Goal: Task Accomplishment & Management: Manage account settings

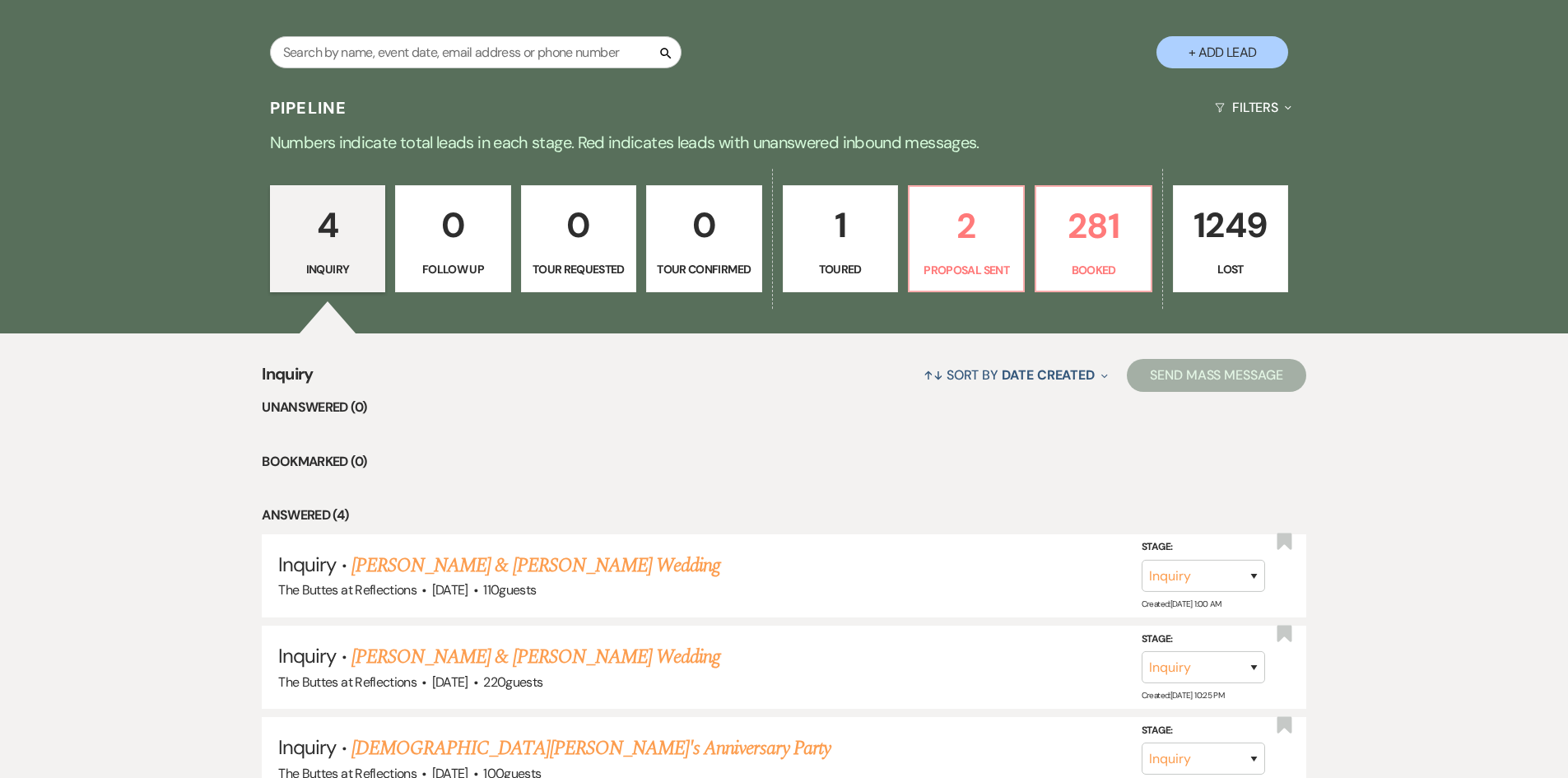
scroll to position [340, 0]
click at [1089, 258] on link "281 Booked" at bounding box center [1093, 238] width 117 height 107
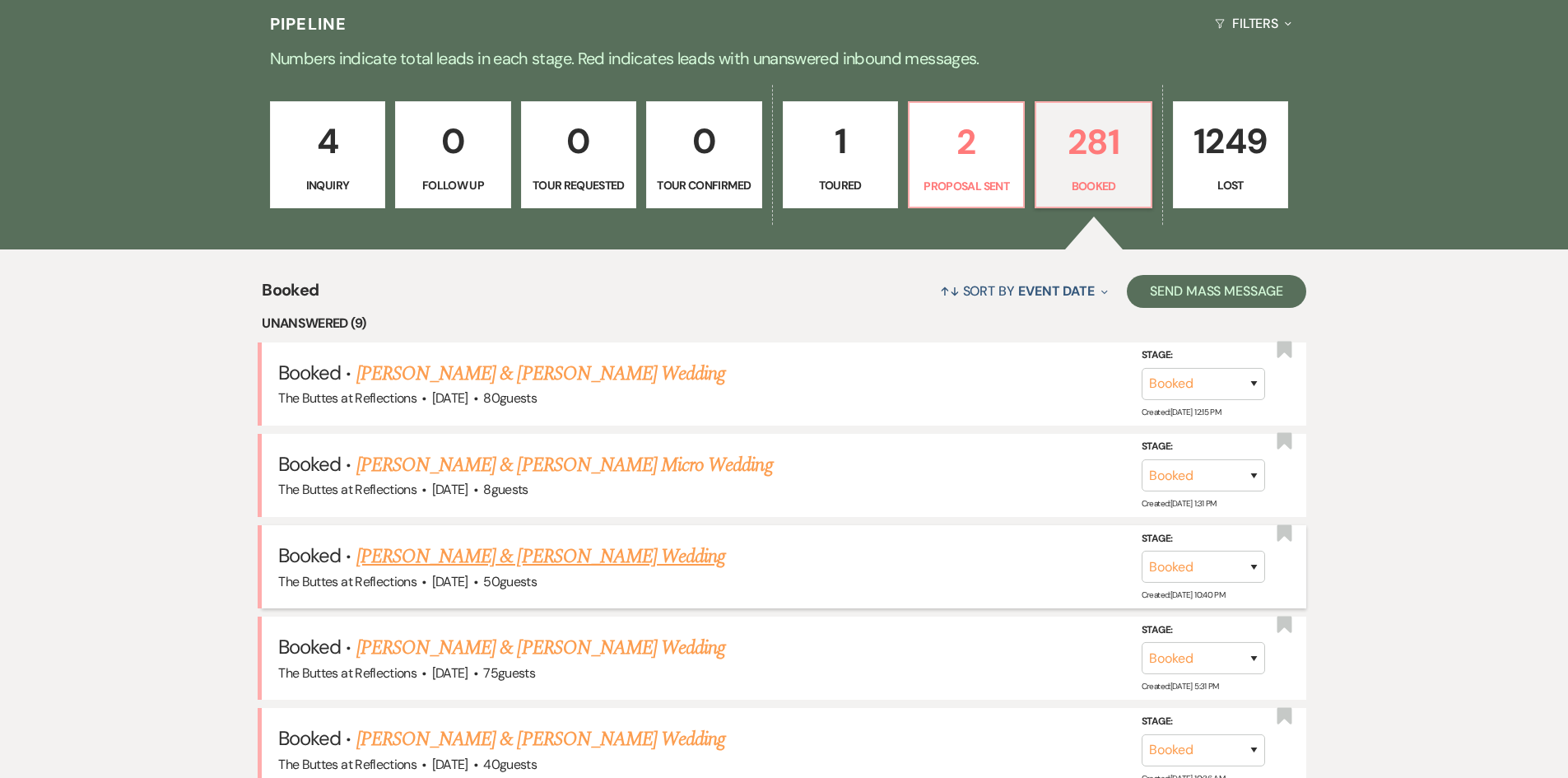
scroll to position [422, 0]
click at [458, 376] on link "[PERSON_NAME] & [PERSON_NAME] Wedding" at bounding box center [541, 374] width 369 height 30
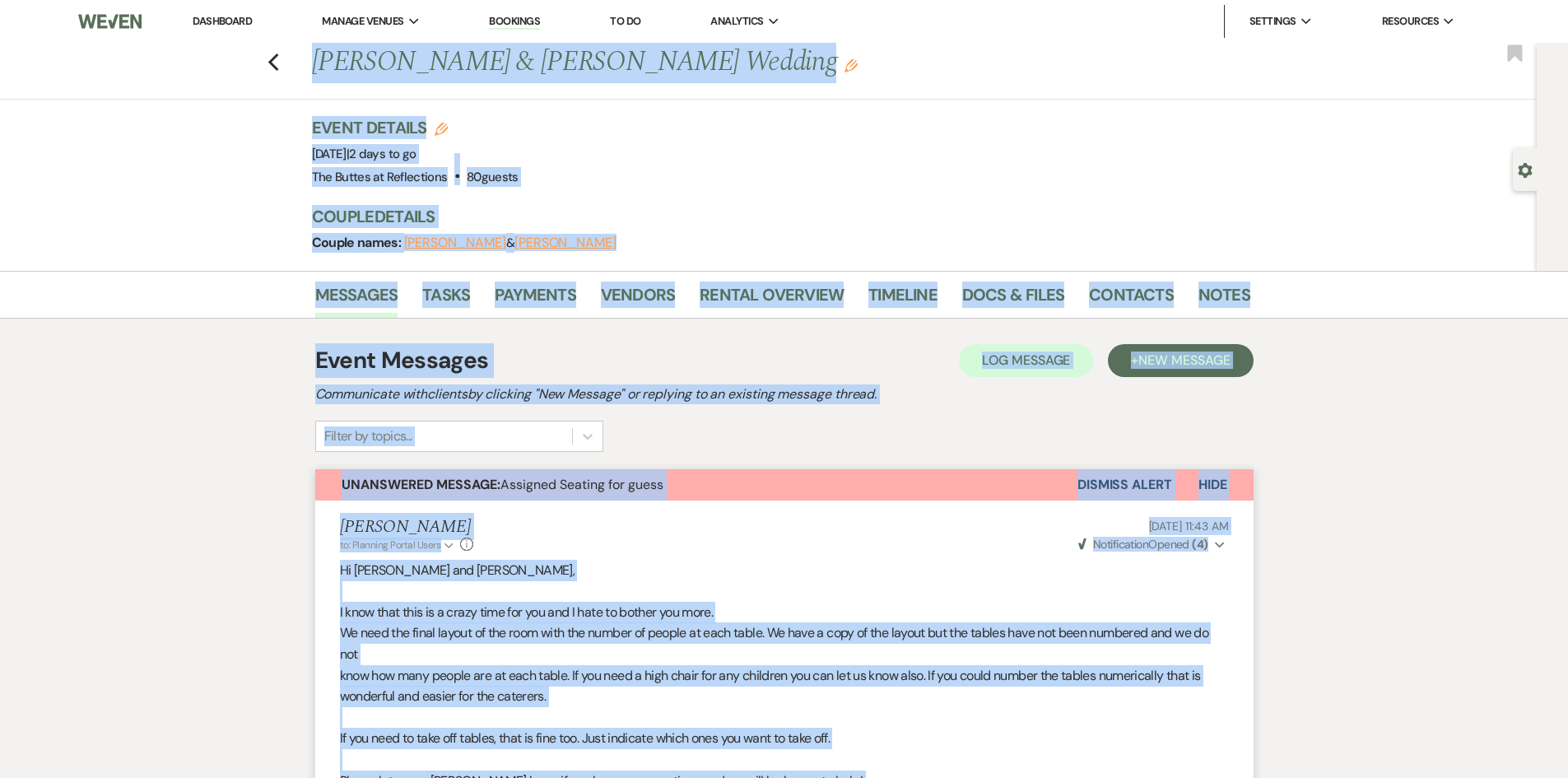
click at [905, 536] on div "[PERSON_NAME] to: Planning Portal Users Expand Info [DATE] 11:43 AM Weven Check…" at bounding box center [784, 534] width 889 height 35
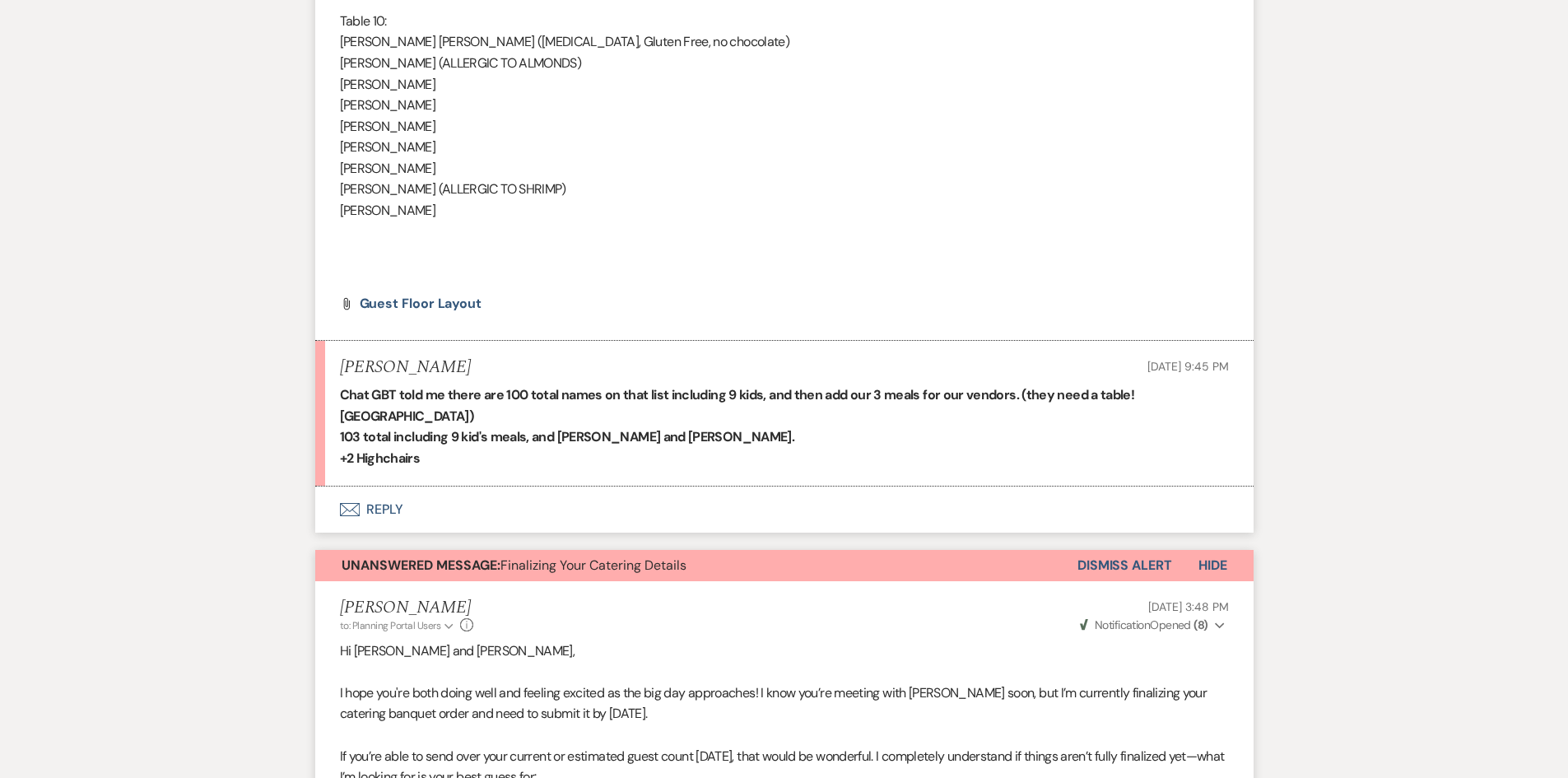
scroll to position [3376, 0]
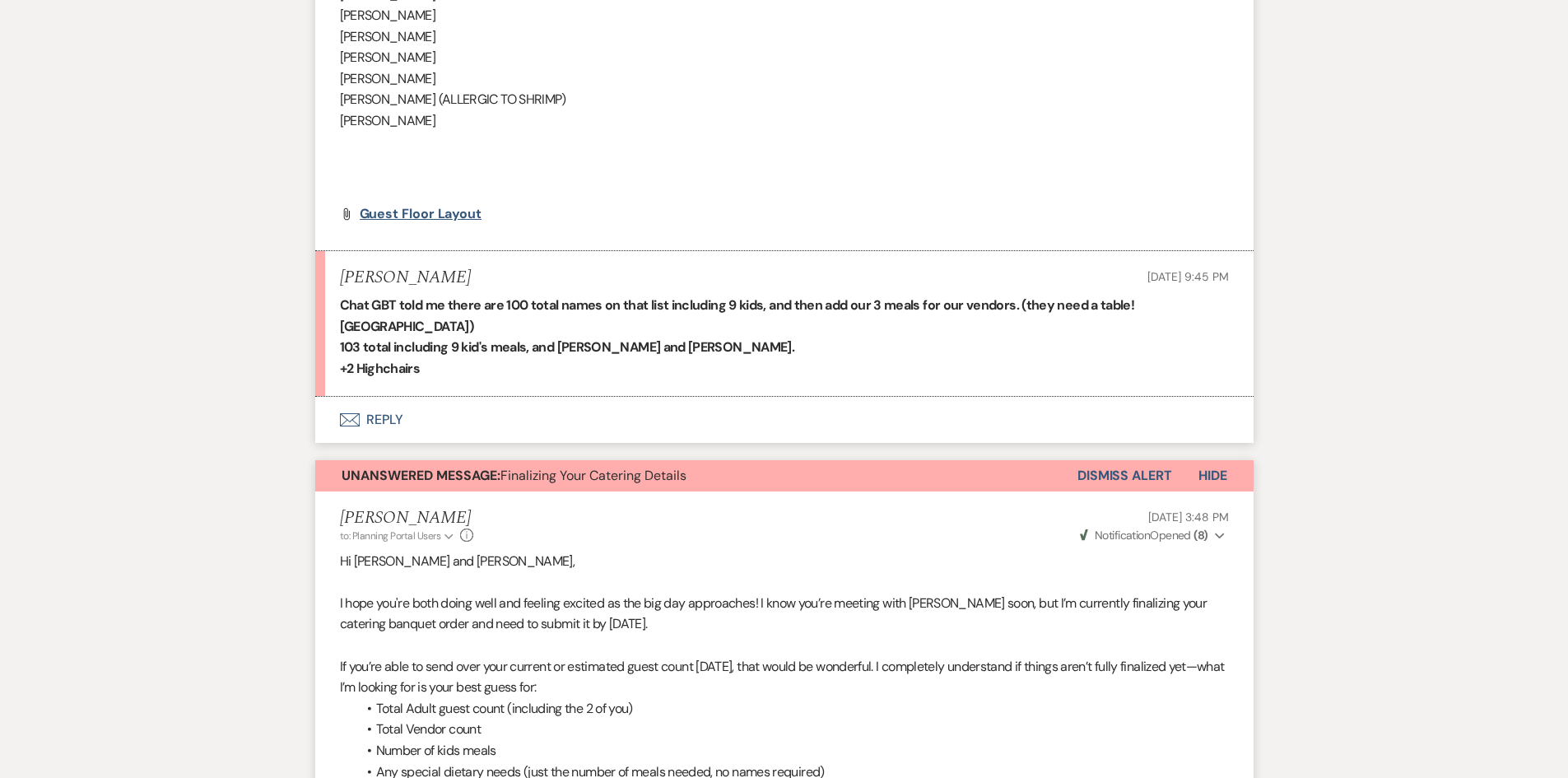
click at [425, 212] on span "Guest Floor Layout" at bounding box center [421, 213] width 123 height 18
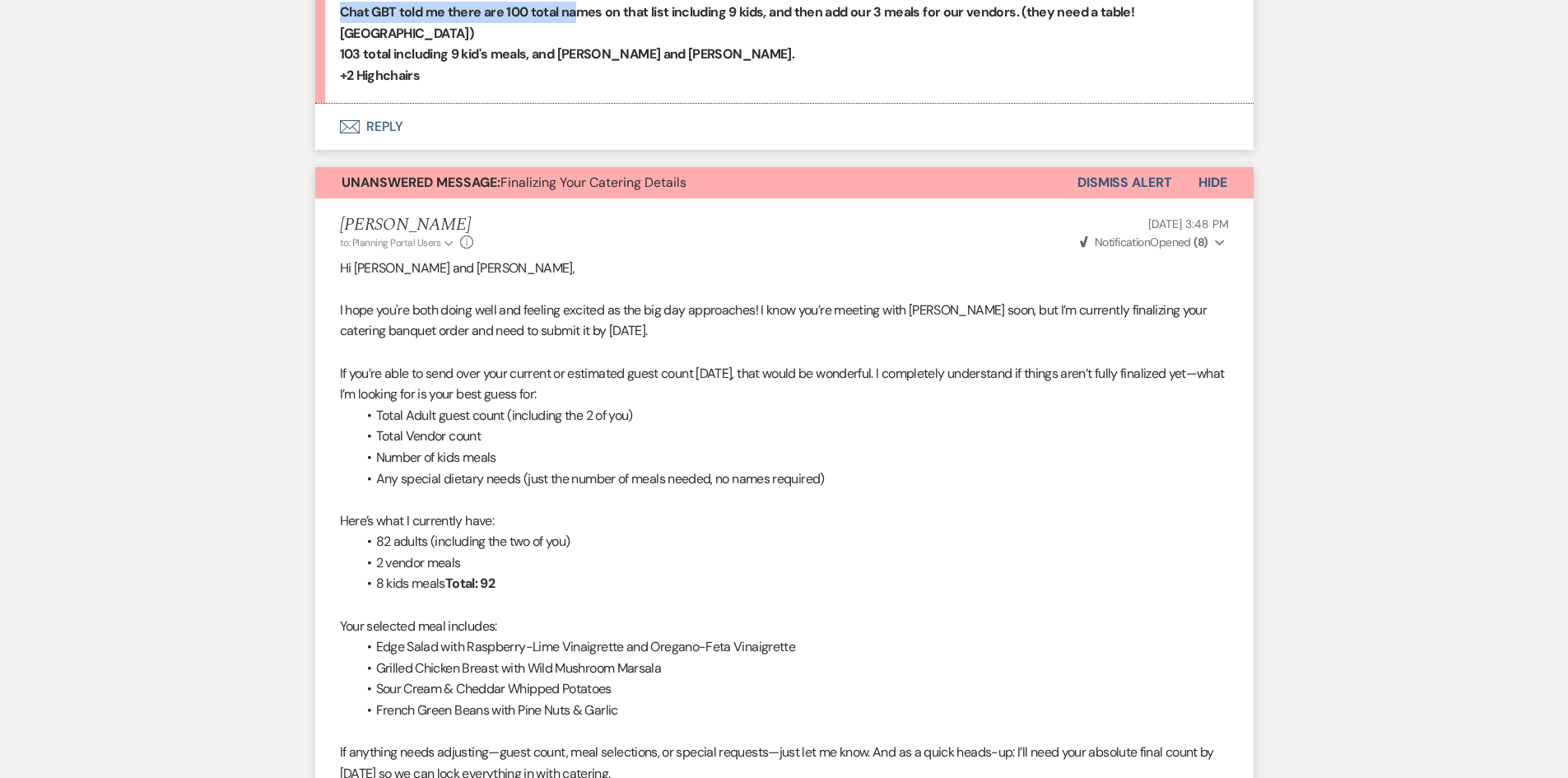
scroll to position [3661, 0]
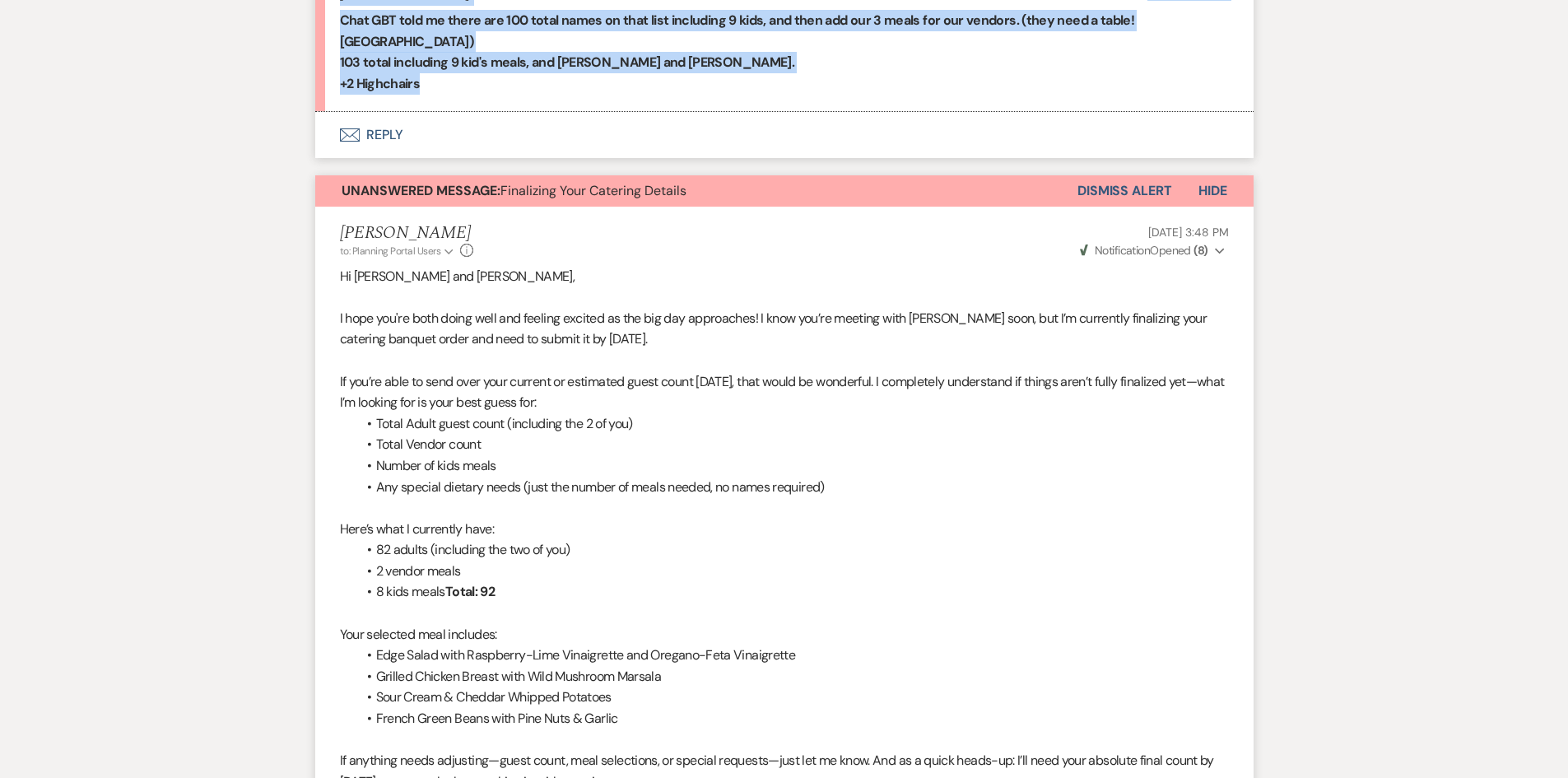
drag, startPoint x: 342, startPoint y: 268, endPoint x: 489, endPoint y: 93, distance: 228.5
copy ul "Table 1: [PERSON_NAME] [PERSON_NAME] [PERSON_NAME] Rio Wapstra [PERSON_NAME] [P…"
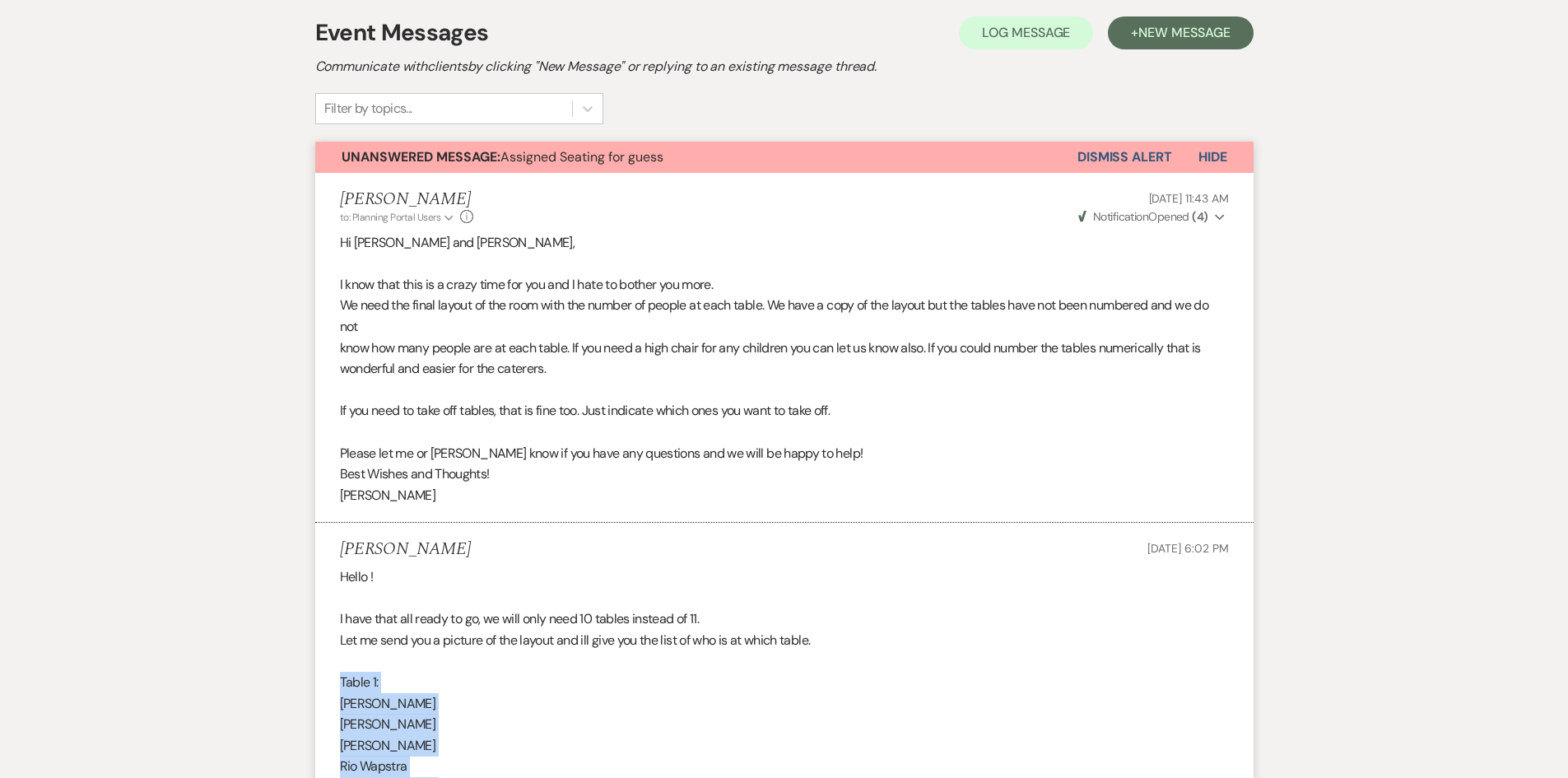
scroll to position [285, 0]
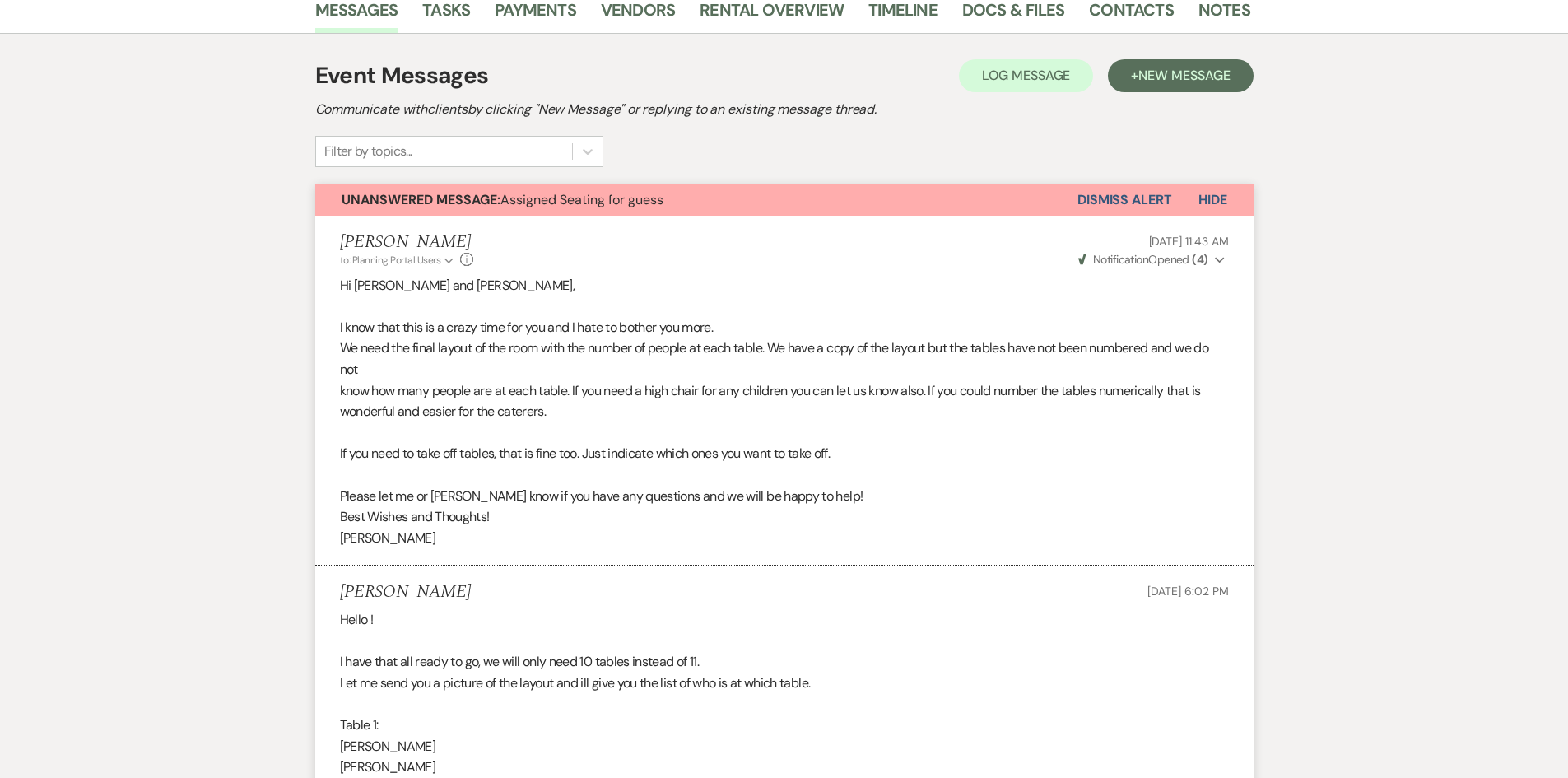
drag, startPoint x: 998, startPoint y: 642, endPoint x: 998, endPoint y: 629, distance: 13.0
click at [998, 637] on p at bounding box center [784, 641] width 889 height 21
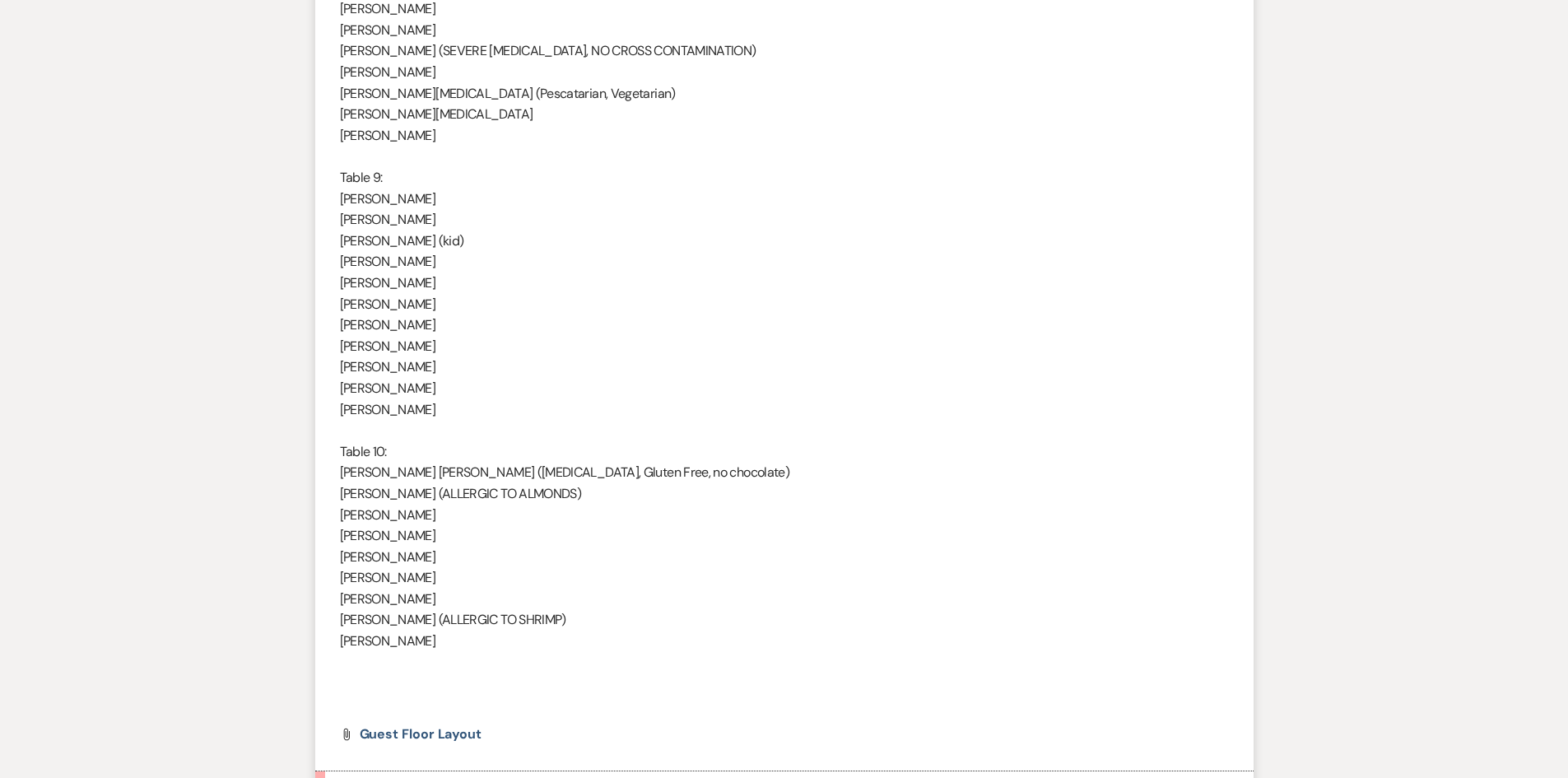
scroll to position [3249, 0]
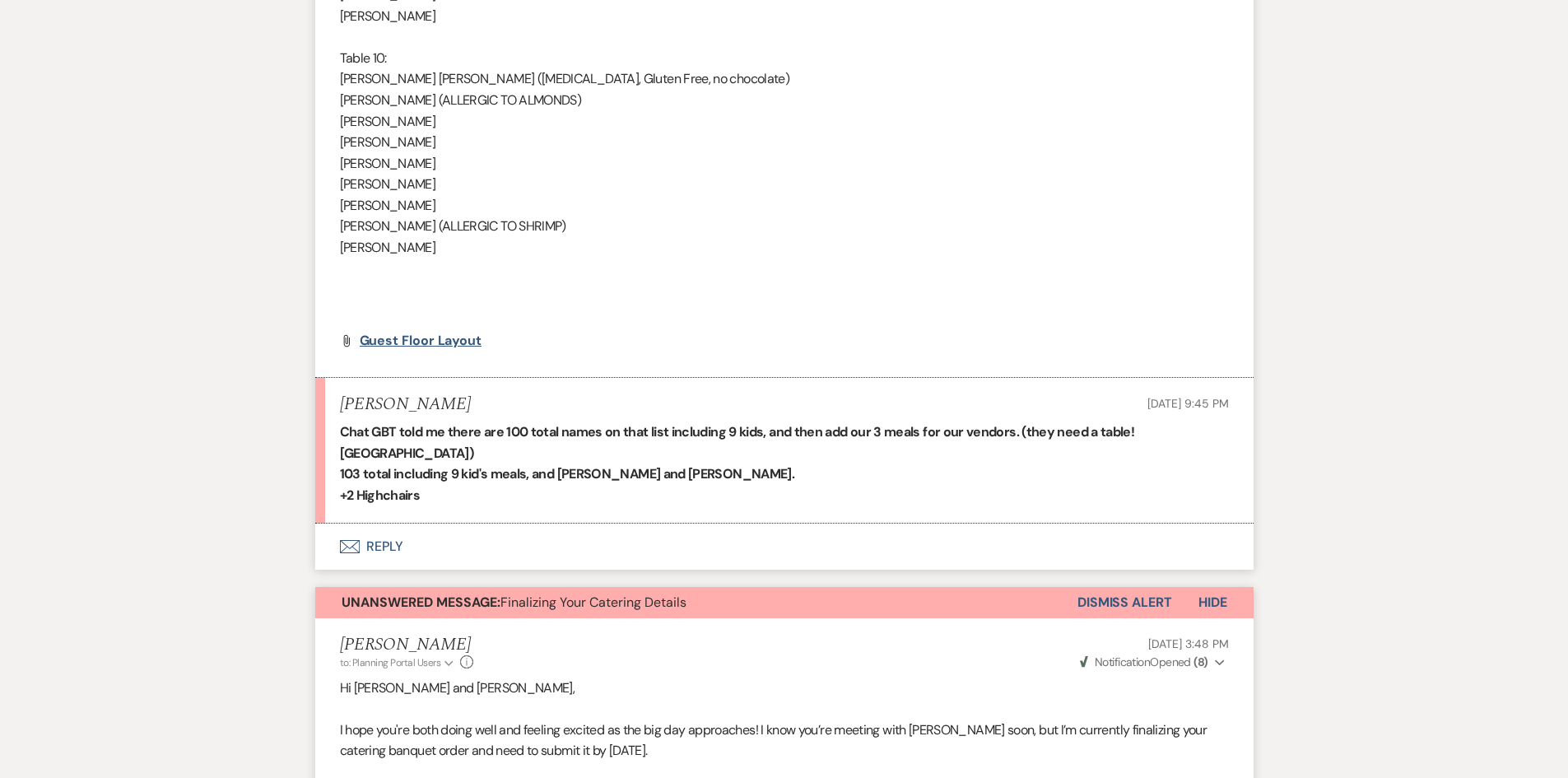
click at [419, 341] on span "Guest Floor Layout" at bounding box center [421, 341] width 123 height 18
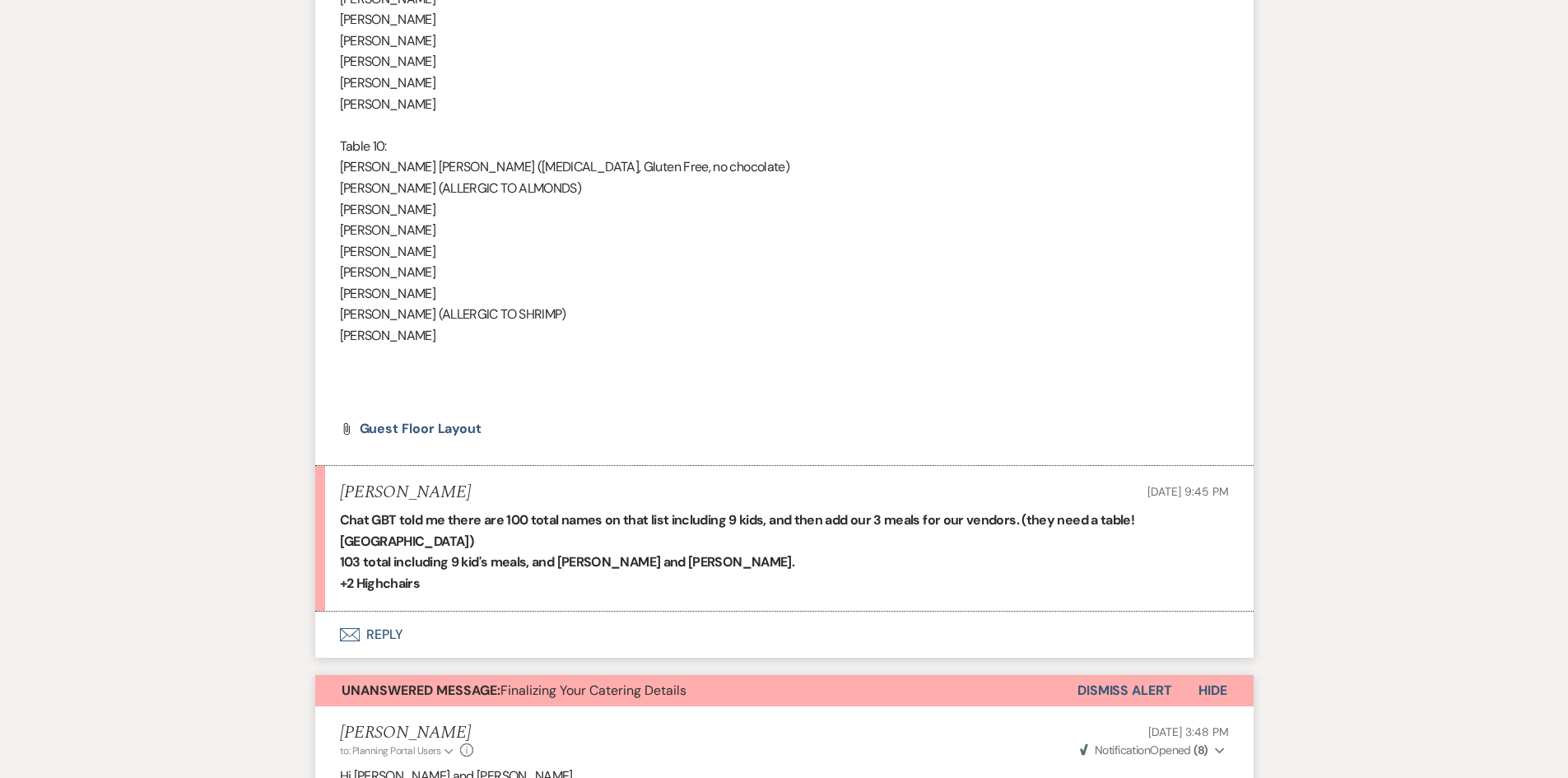
scroll to position [3084, 0]
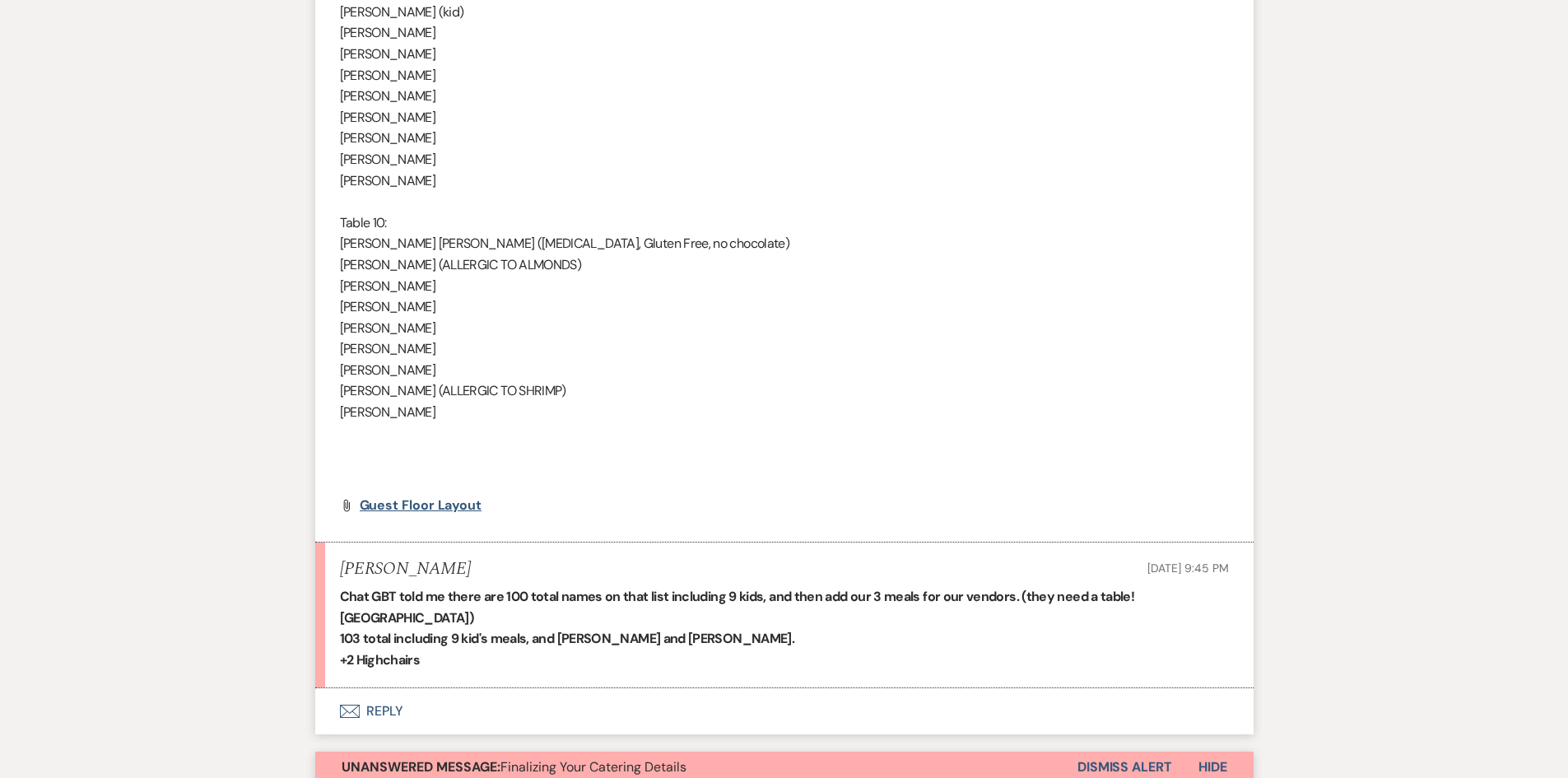
click at [417, 507] on span "Guest Floor Layout" at bounding box center [421, 505] width 123 height 18
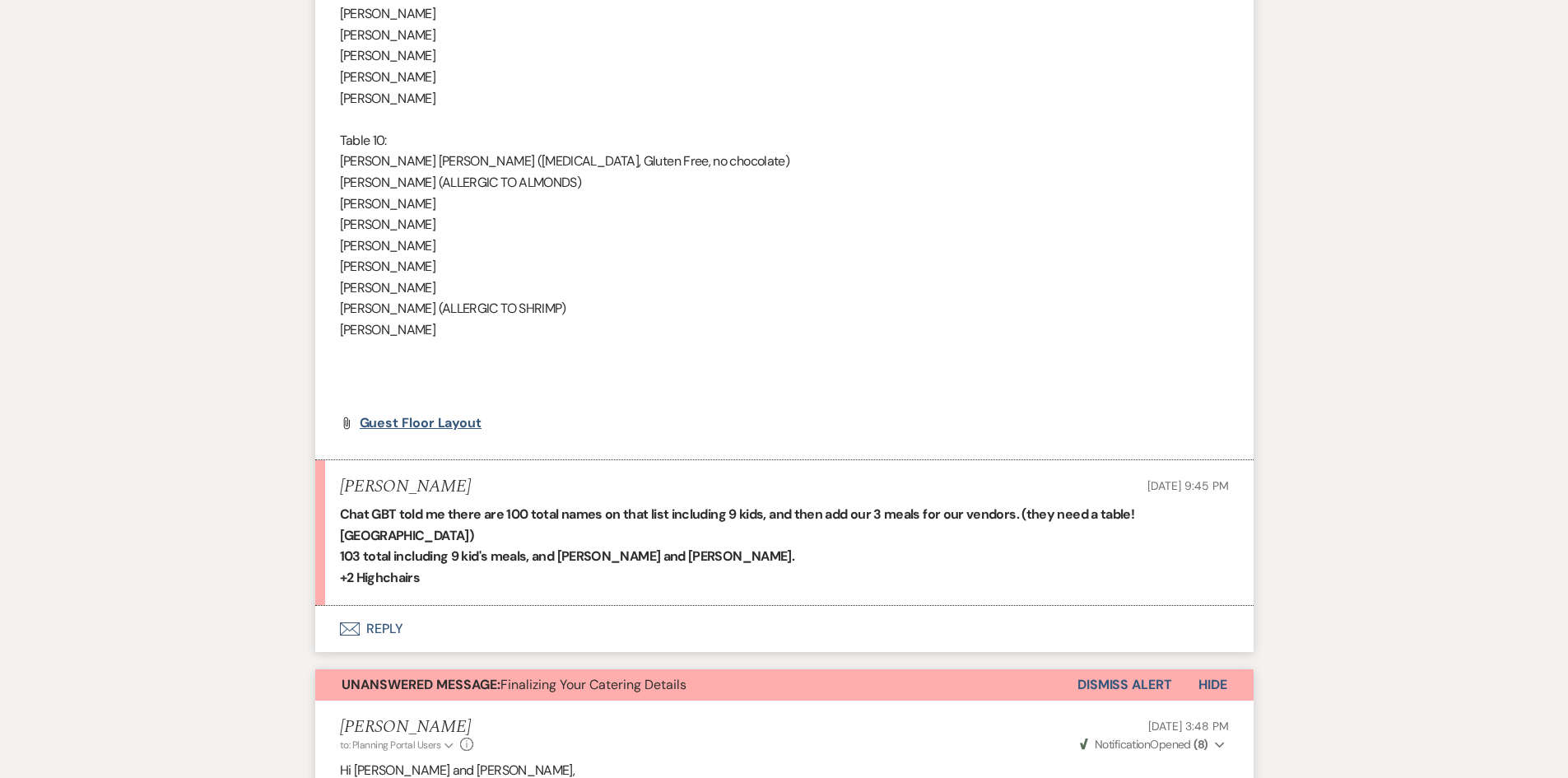
click at [374, 421] on span "Guest Floor Layout" at bounding box center [421, 422] width 123 height 18
drag, startPoint x: 1239, startPoint y: 75, endPoint x: 1494, endPoint y: 158, distance: 268.2
click at [400, 425] on span "Guest Floor Layout" at bounding box center [421, 422] width 123 height 18
drag, startPoint x: 1335, startPoint y: 180, endPoint x: 1372, endPoint y: 386, distance: 209.3
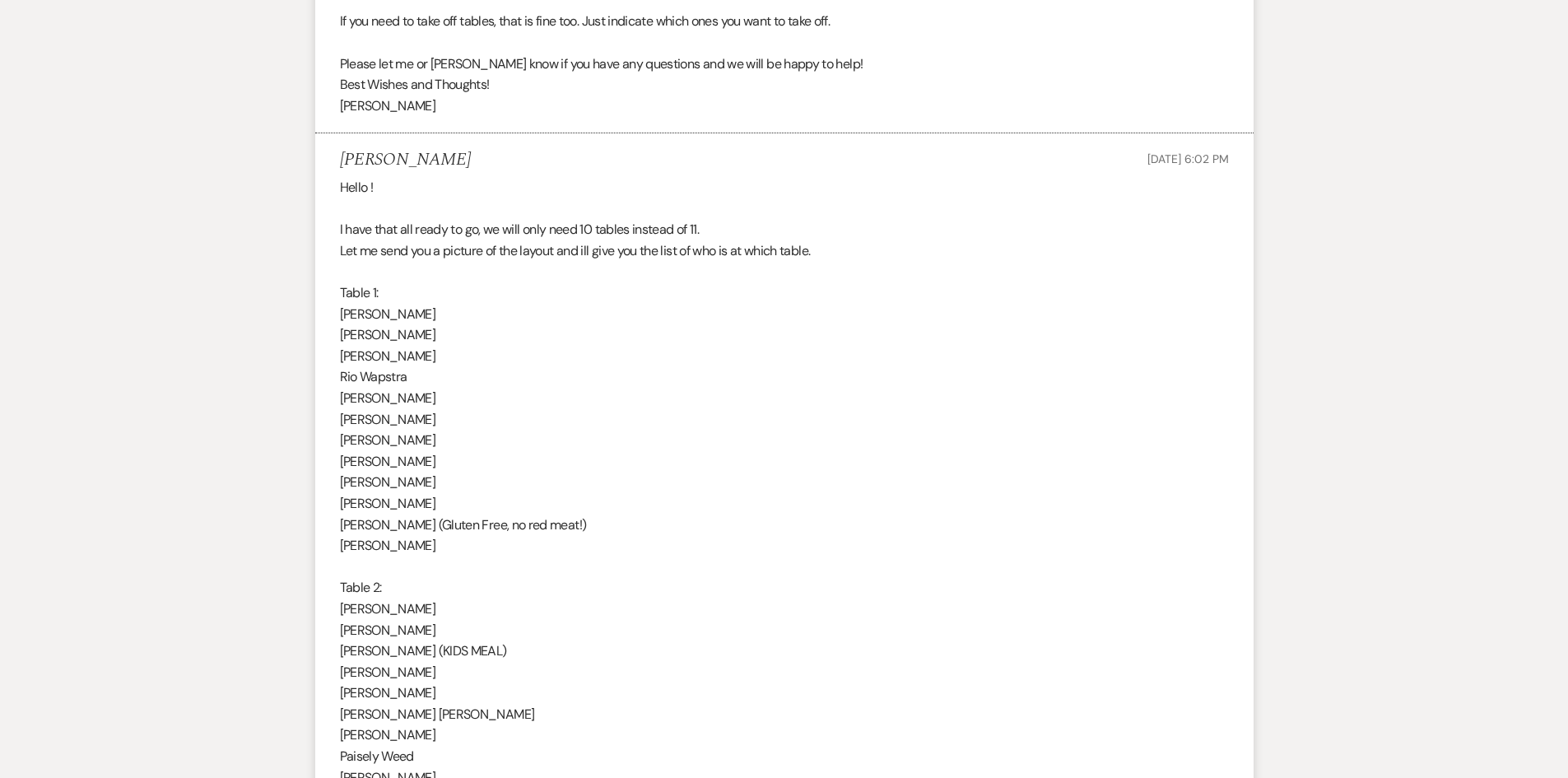
scroll to position [741, 0]
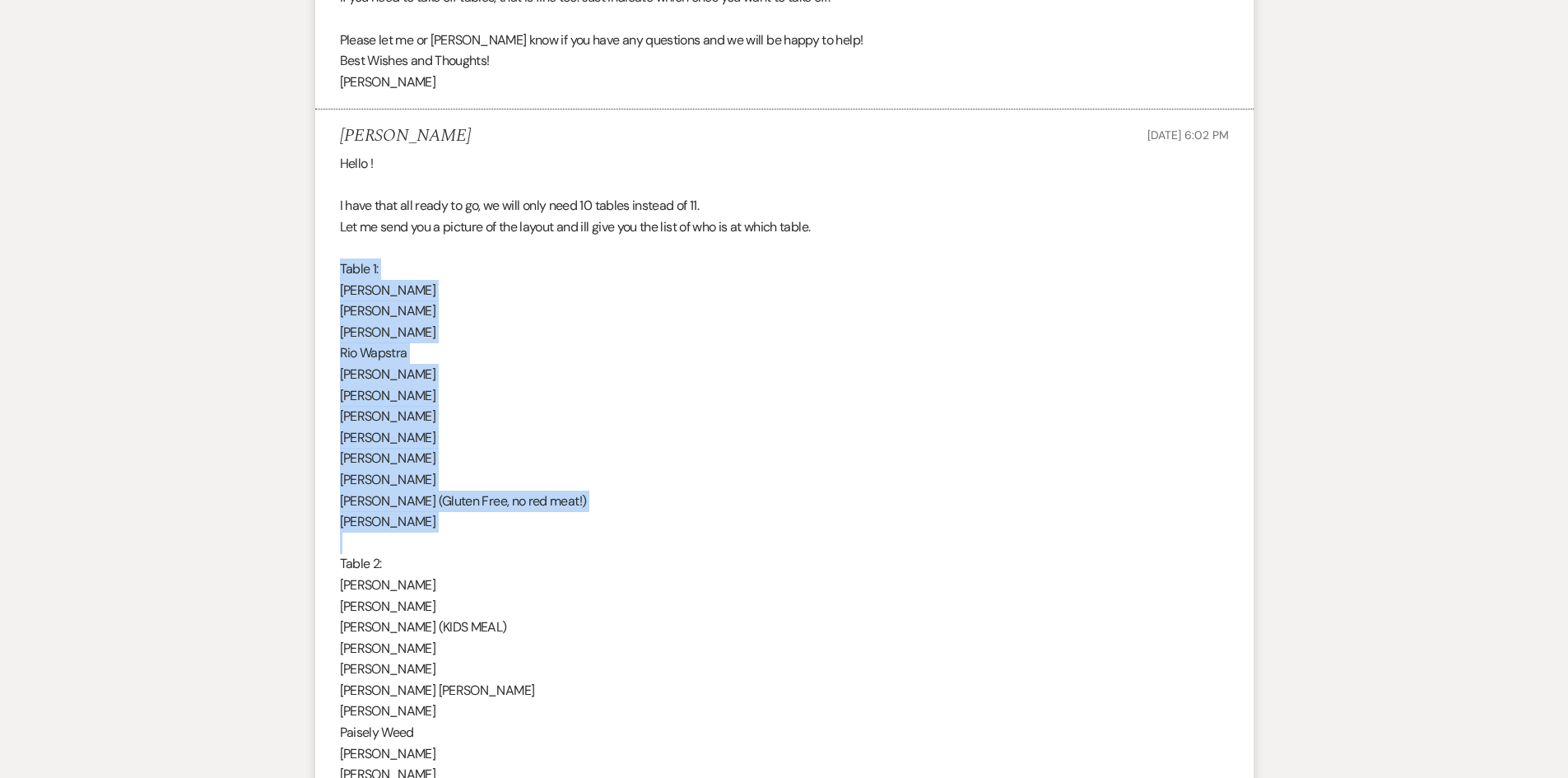
drag, startPoint x: 342, startPoint y: 268, endPoint x: 564, endPoint y: 507, distance: 326.2
copy div "Table 1: [PERSON_NAME] [PERSON_NAME] [PERSON_NAME] Rio Wapstra [PERSON_NAME] [P…"
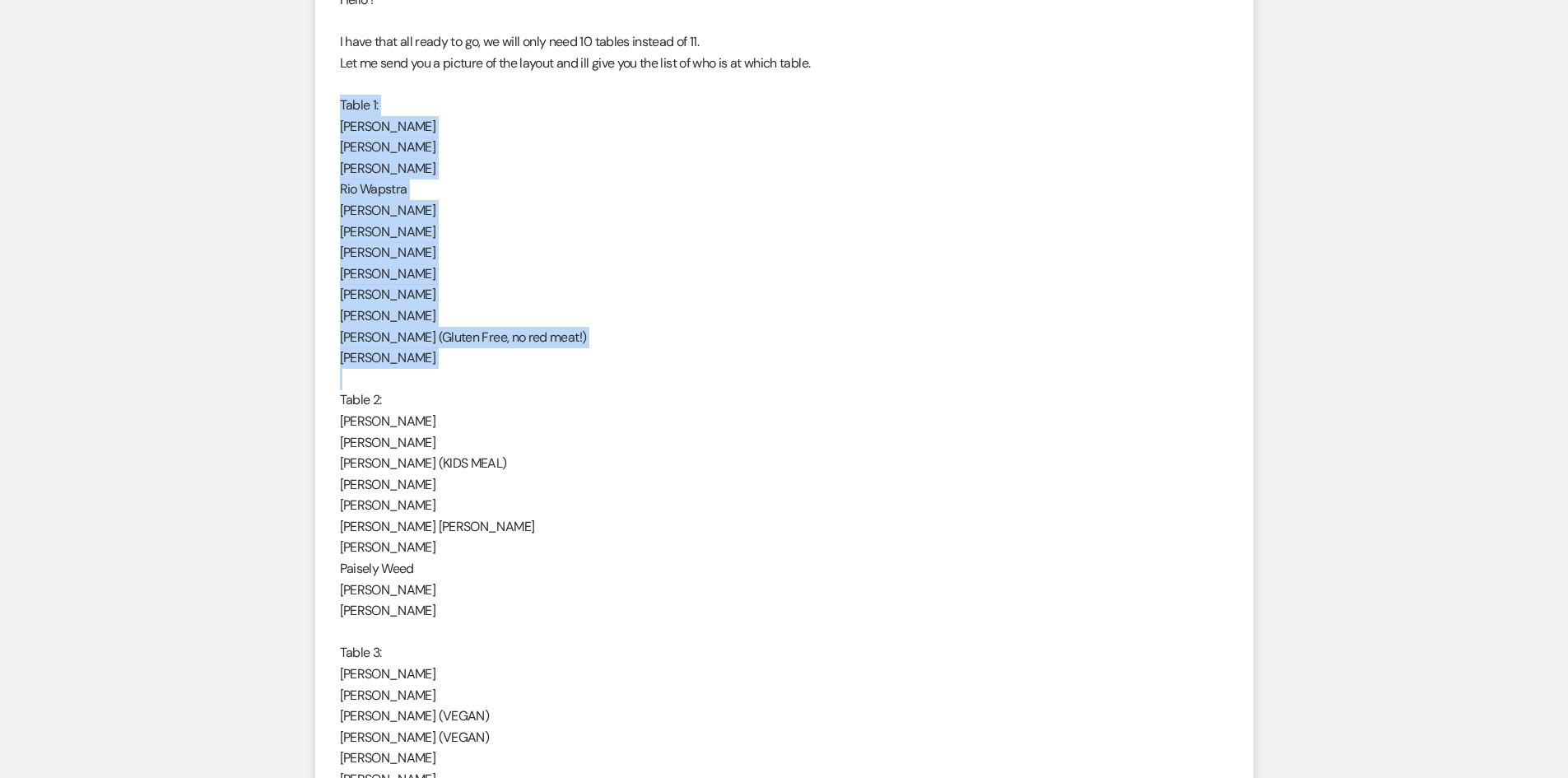
scroll to position [905, 0]
click at [639, 232] on p "[PERSON_NAME]" at bounding box center [784, 231] width 889 height 21
click at [610, 314] on p "[PERSON_NAME]" at bounding box center [784, 314] width 889 height 21
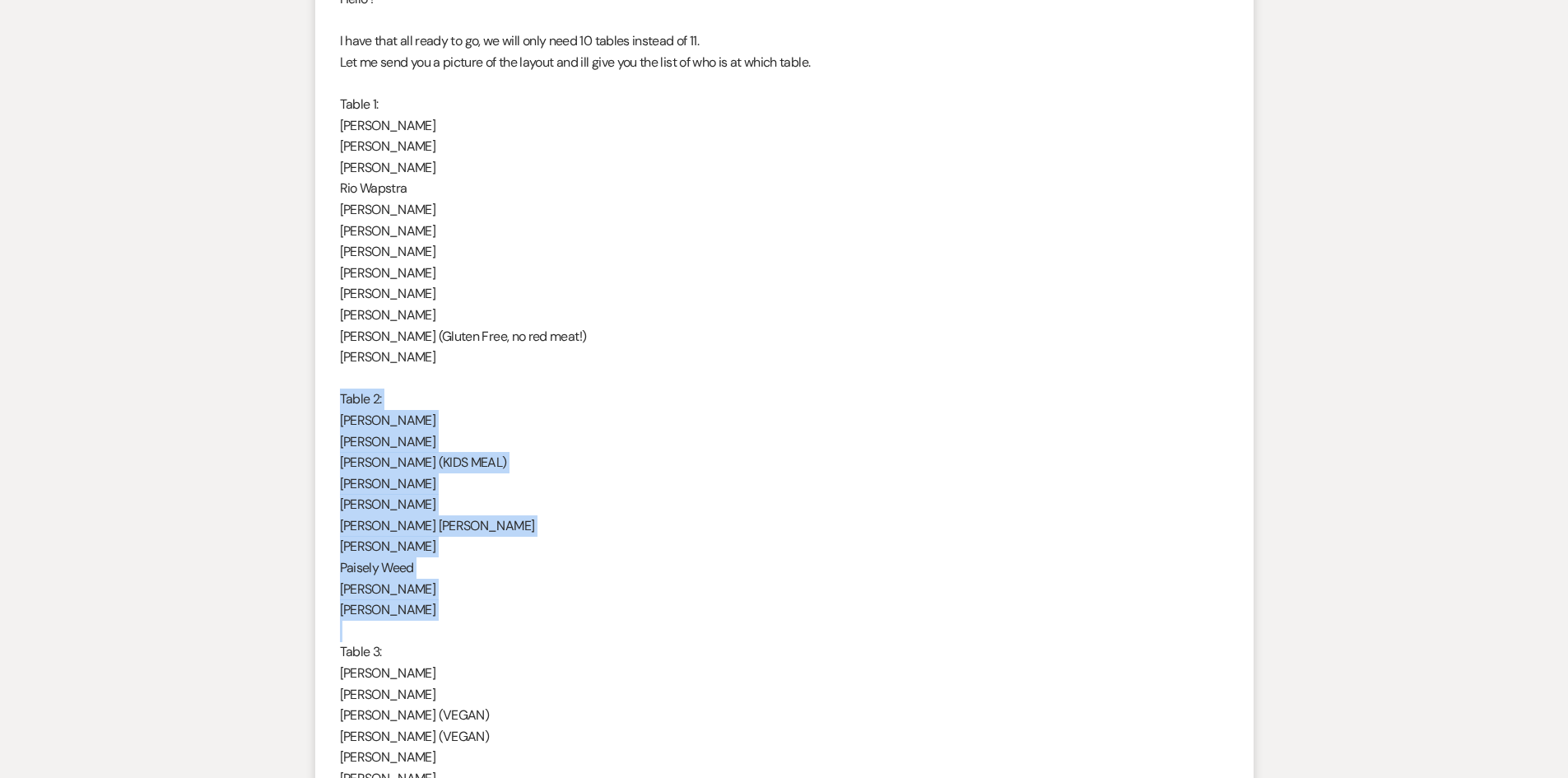
drag, startPoint x: 339, startPoint y: 396, endPoint x: 399, endPoint y: 625, distance: 236.7
copy div "Table 2: [PERSON_NAME] [PERSON_NAME] [PERSON_NAME] (KIDS MEAL) [PERSON_NAME] [P…"
click at [660, 462] on p "[PERSON_NAME] (KIDS MEAL)" at bounding box center [784, 462] width 889 height 21
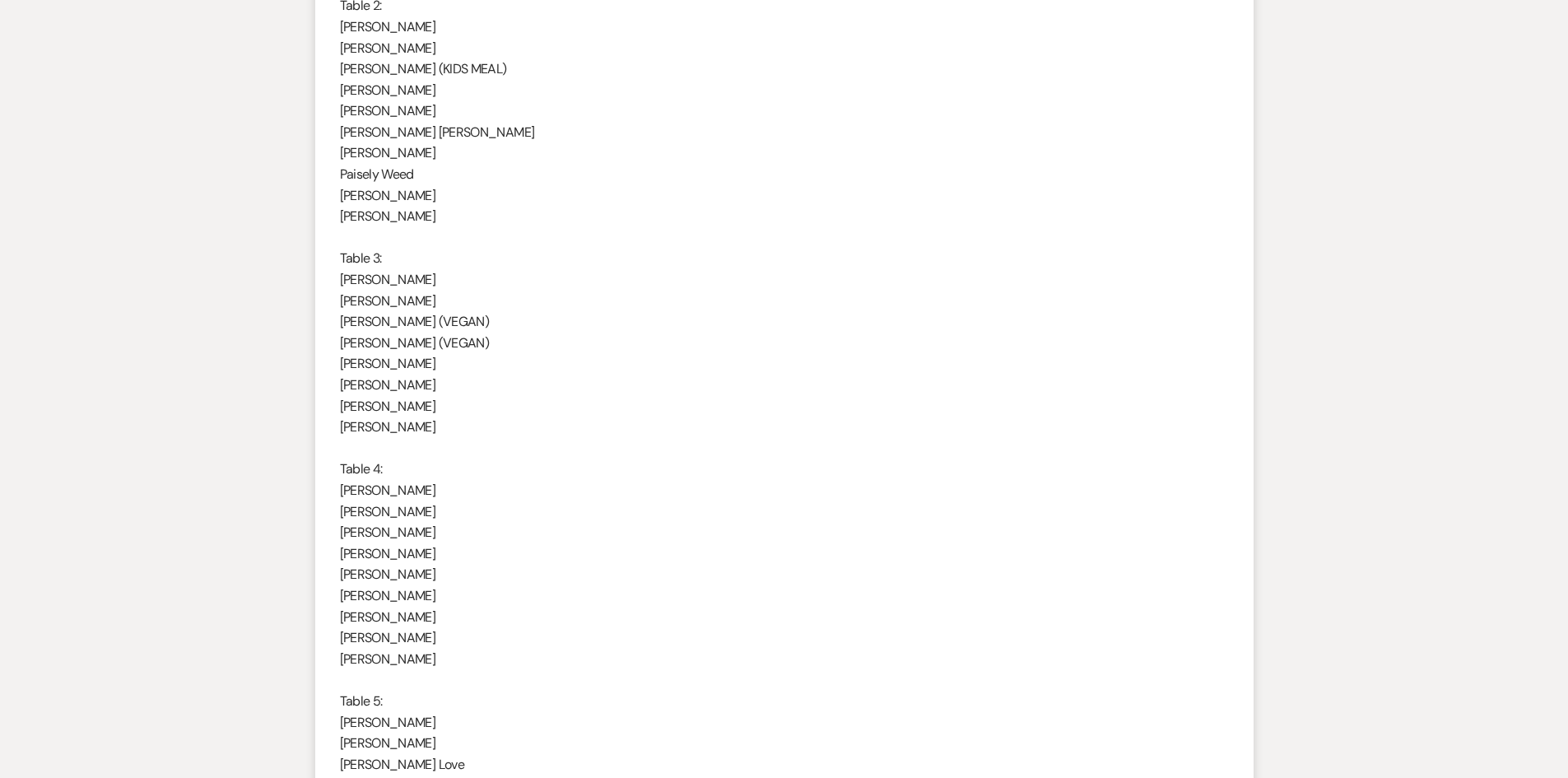
scroll to position [1399, 0]
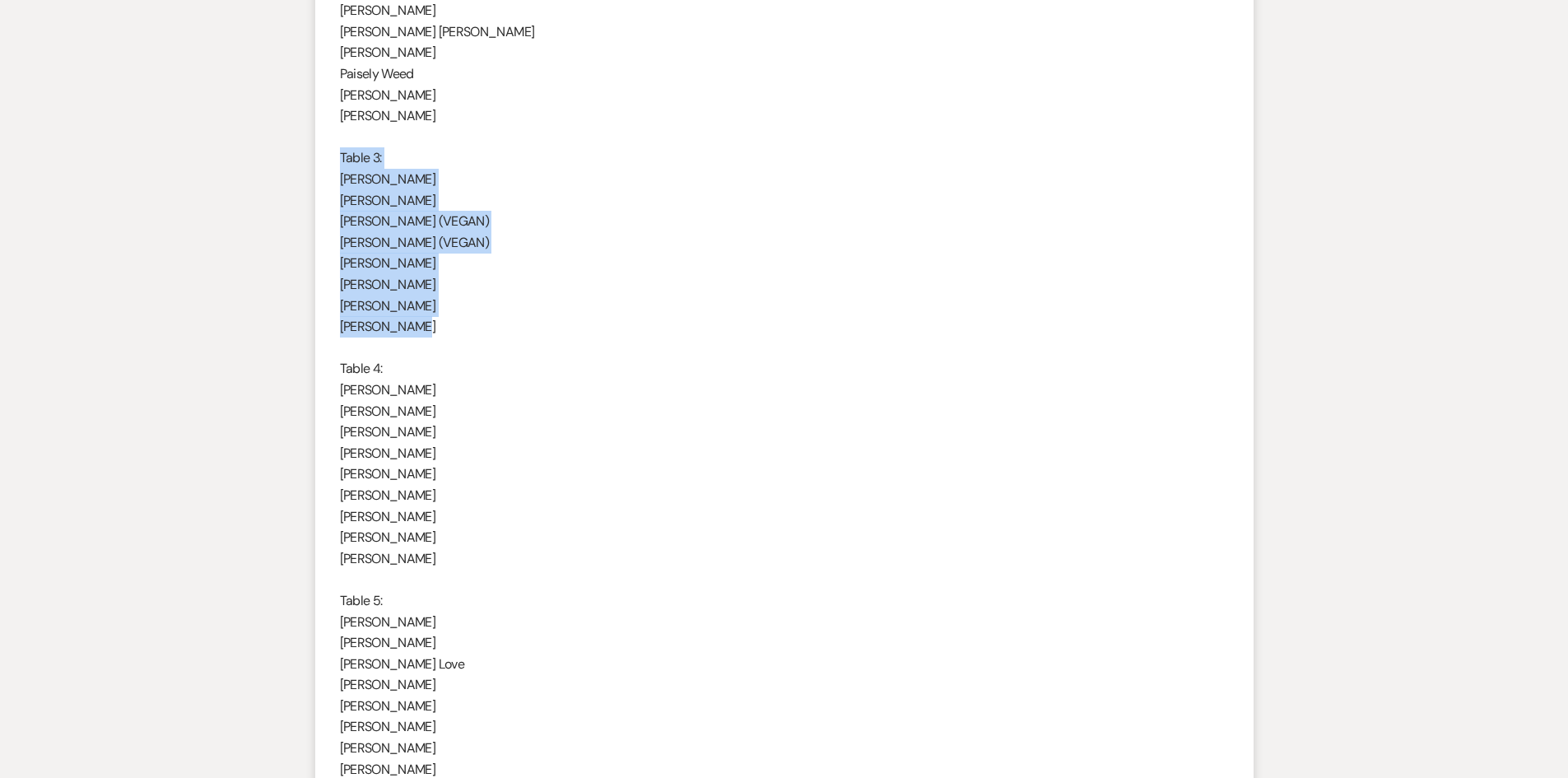
drag, startPoint x: 340, startPoint y: 157, endPoint x: 435, endPoint y: 330, distance: 197.4
copy div "Table 3: [PERSON_NAME] [PERSON_NAME] [PERSON_NAME] (VEGAN) [PERSON_NAME] (VEGAN…"
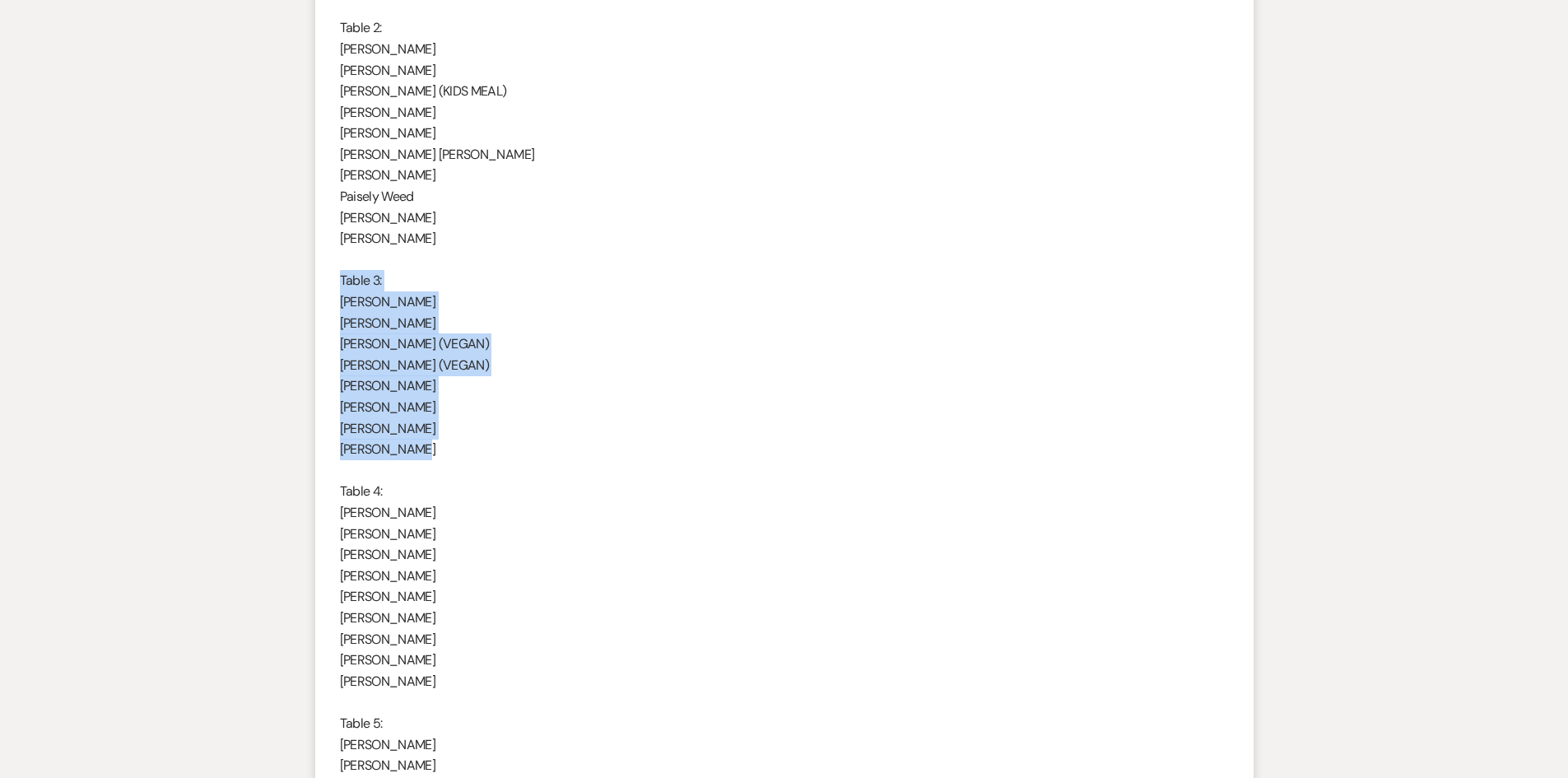
scroll to position [1317, 0]
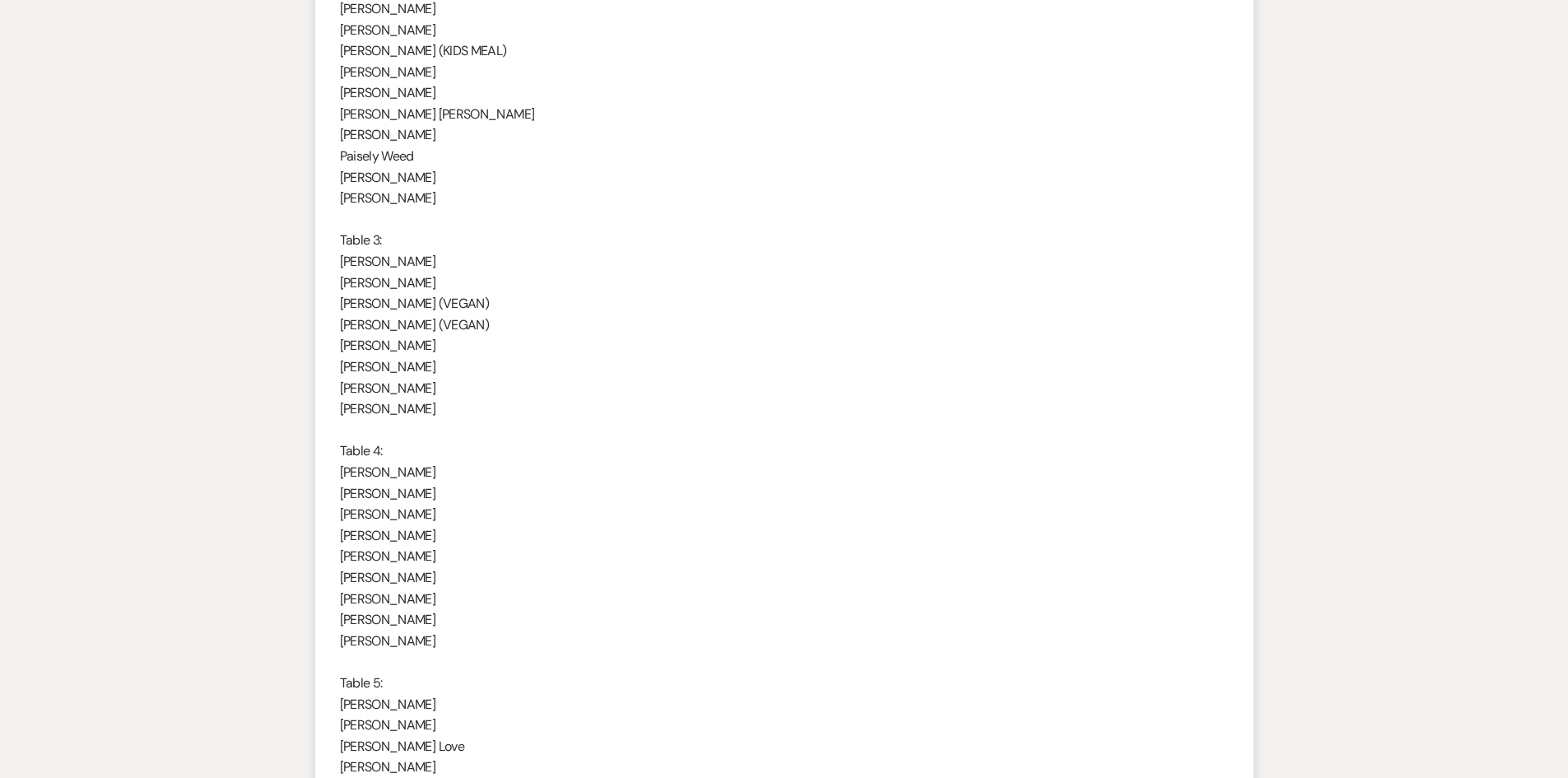
click at [508, 481] on p "[PERSON_NAME]" at bounding box center [784, 472] width 889 height 21
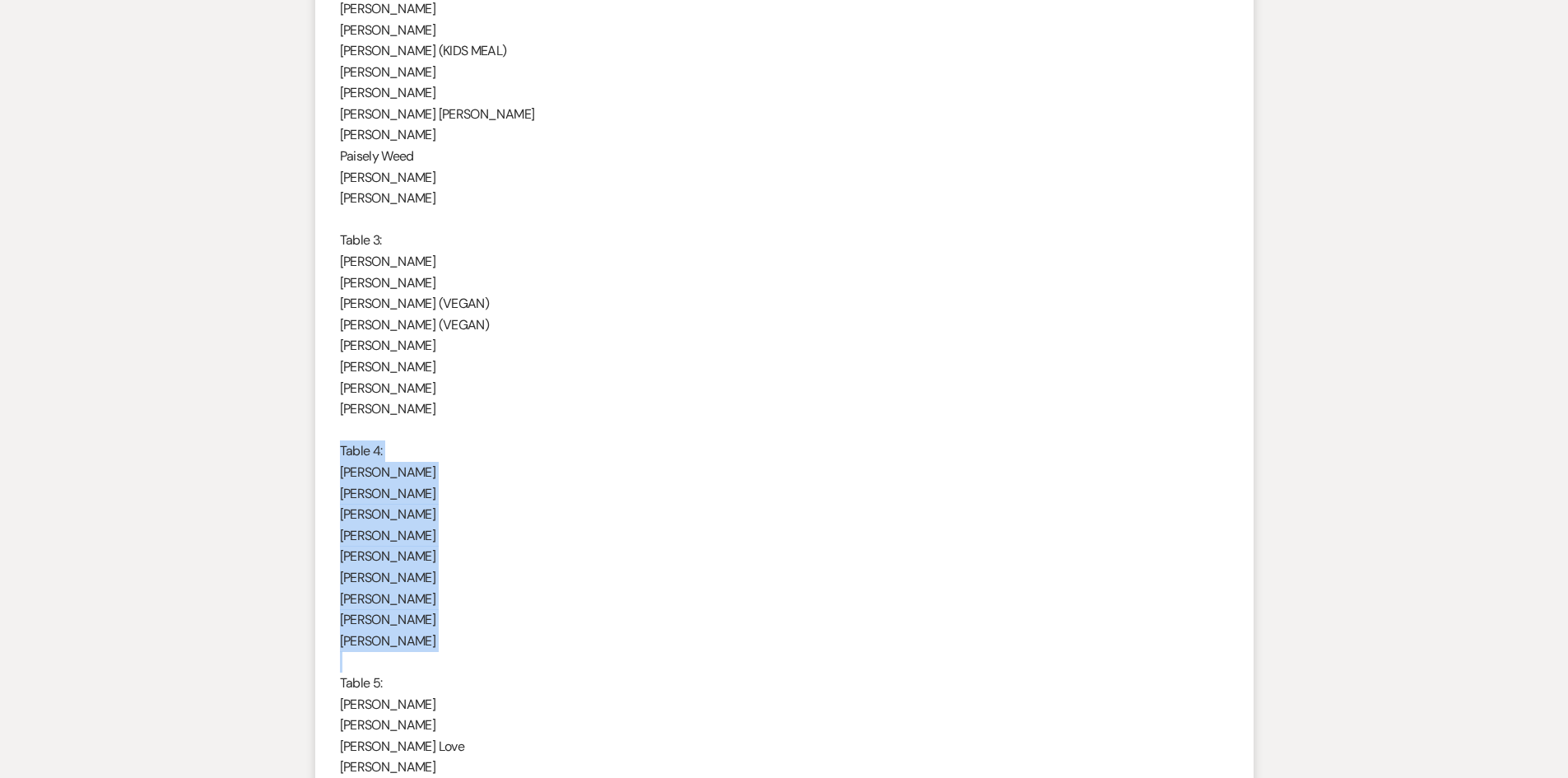
drag, startPoint x: 340, startPoint y: 443, endPoint x: 399, endPoint y: 640, distance: 205.6
copy div "Table 4: [PERSON_NAME] [PERSON_NAME] [PERSON_NAME] [PERSON_NAME] [PERSON_NAME] …"
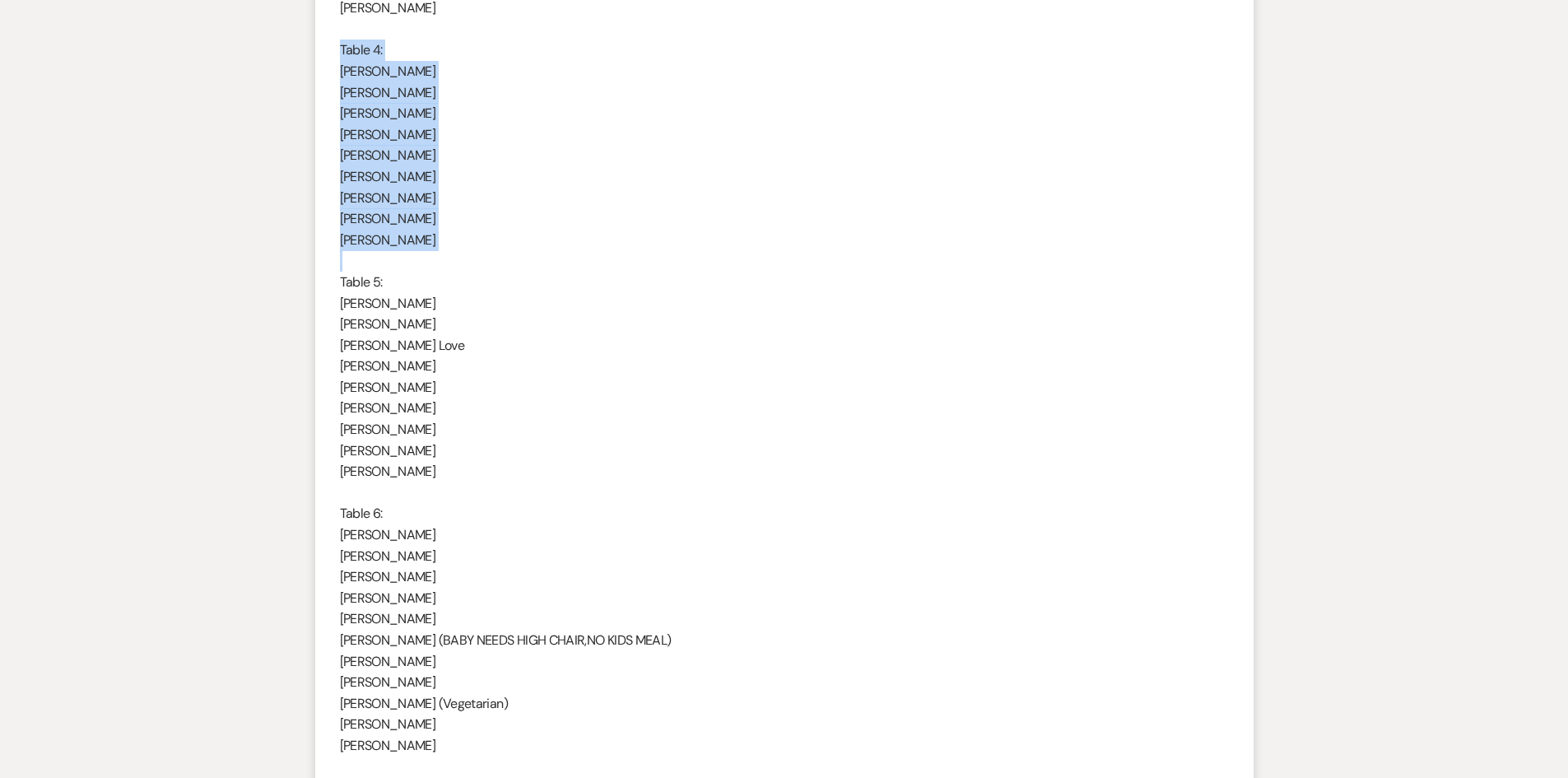
scroll to position [1729, 0]
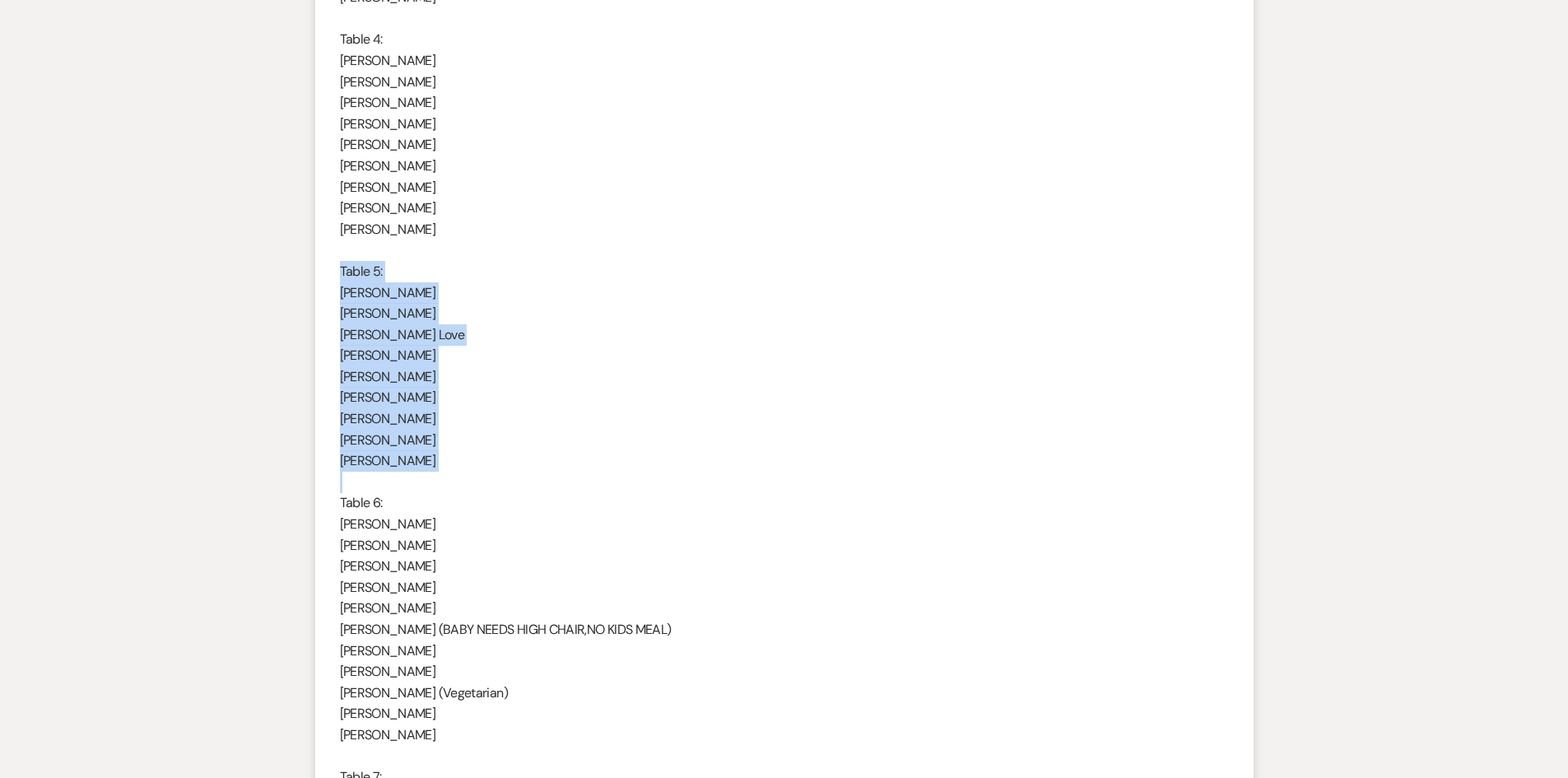
drag, startPoint x: 339, startPoint y: 270, endPoint x: 415, endPoint y: 468, distance: 212.1
click at [413, 471] on div "Hello ! I have that all ready to go, we will only need 10 tables instead of 11.…" at bounding box center [784, 503] width 889 height 2675
copy div "Table 5: [PERSON_NAME] [PERSON_NAME] [PERSON_NAME] Love [PERSON_NAME] [PERSON_N…"
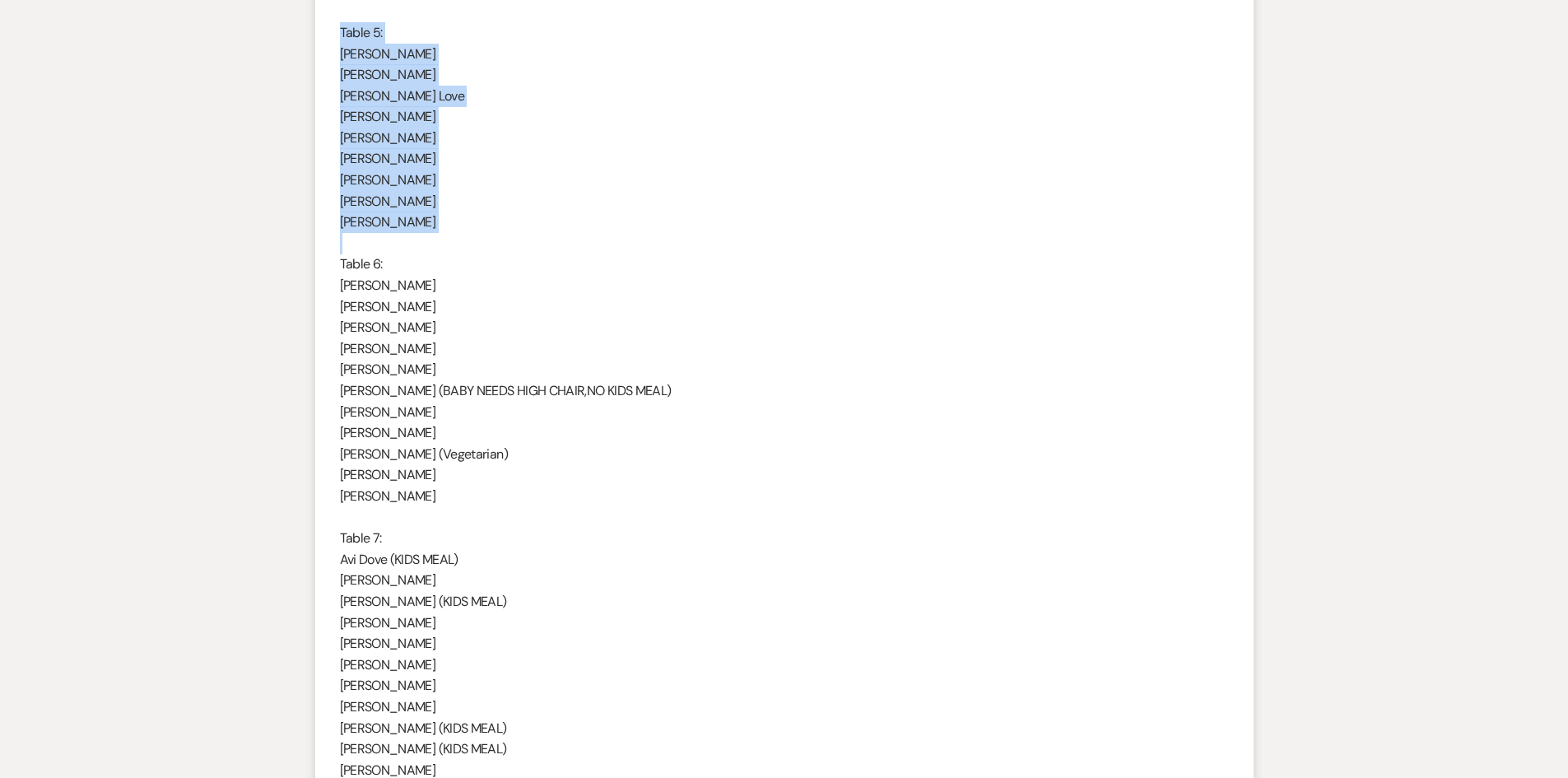
scroll to position [1976, 0]
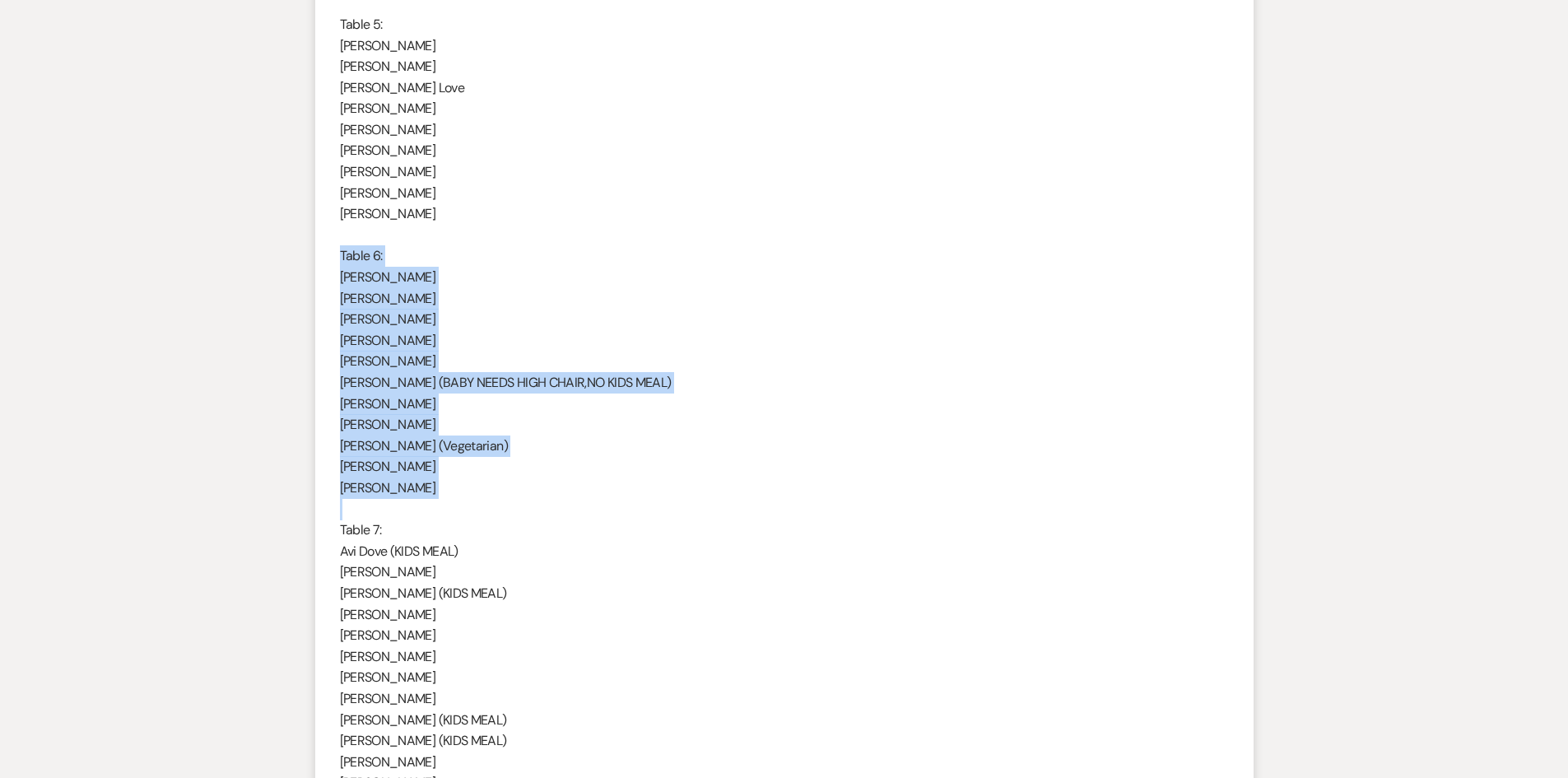
drag, startPoint x: 340, startPoint y: 251, endPoint x: 505, endPoint y: 501, distance: 299.5
click at [501, 506] on div "Hello ! I have that all ready to go, we will only need 10 tables instead of 11.…" at bounding box center [784, 256] width 889 height 2675
copy div "Table 6: [PERSON_NAME] [PERSON_NAME] [PERSON_NAME] [PERSON_NAME] [PERSON_NAME] …"
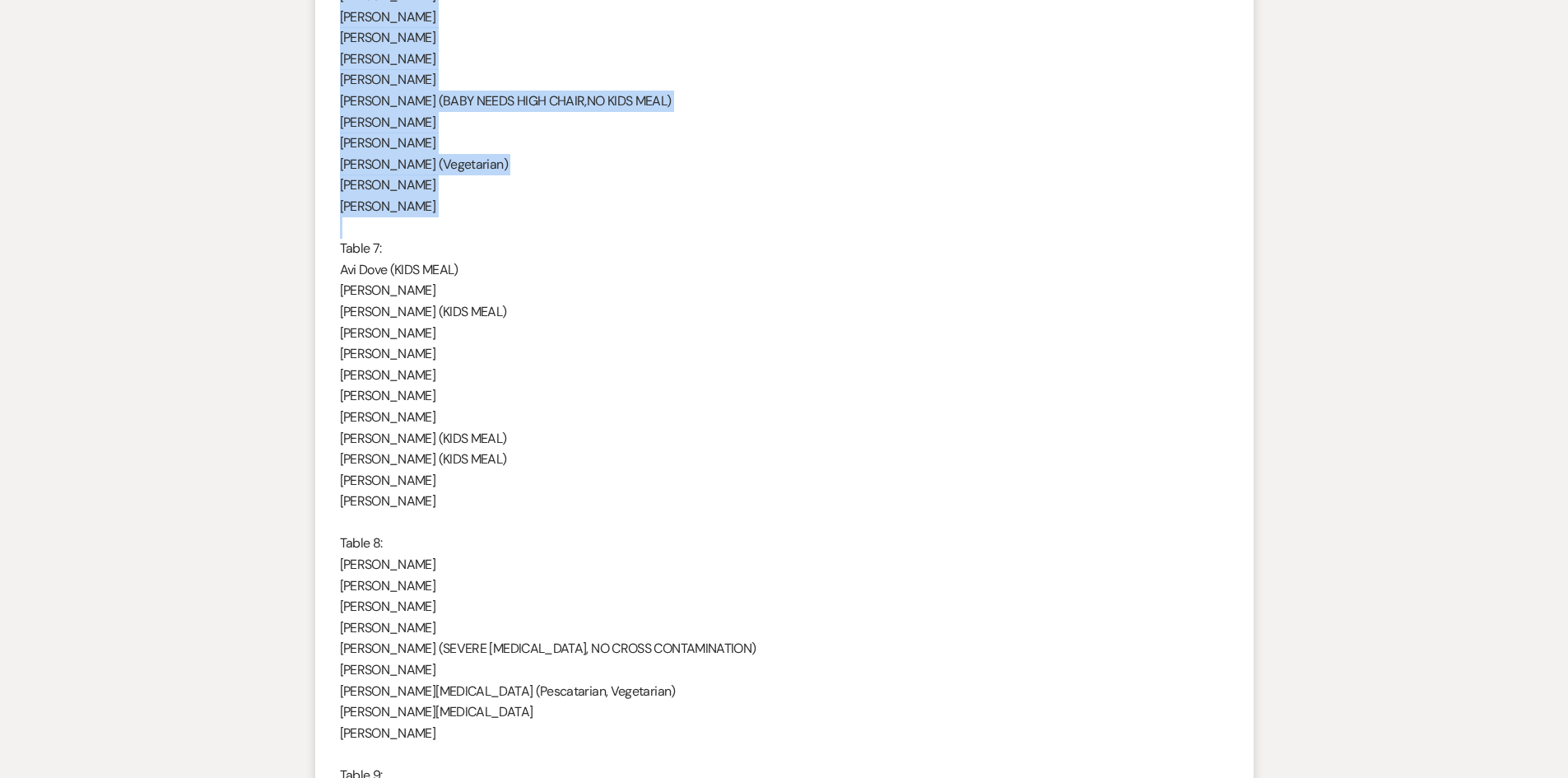
scroll to position [2305, 0]
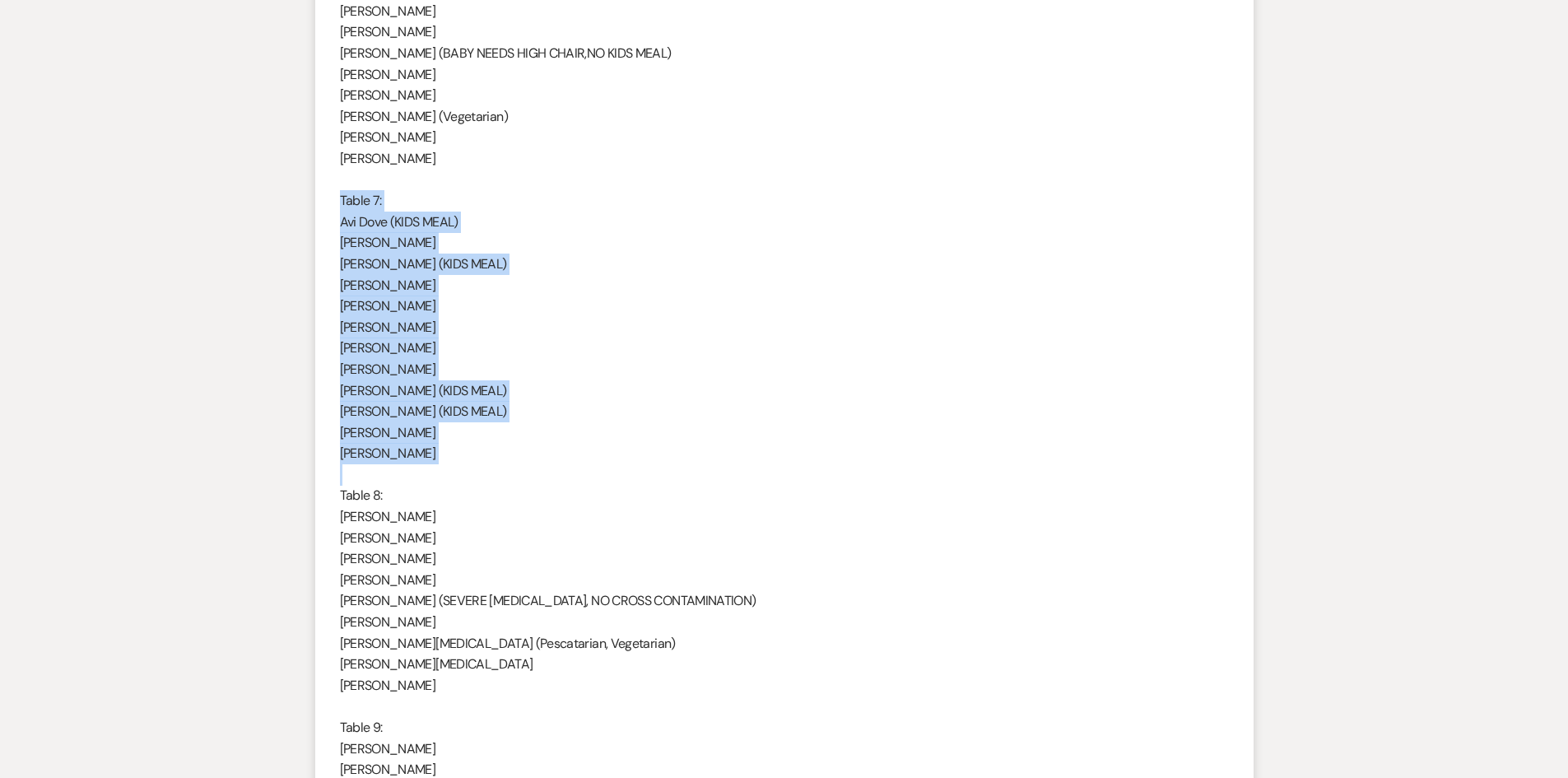
drag, startPoint x: 342, startPoint y: 204, endPoint x: 500, endPoint y: 468, distance: 307.7
copy div "Table 7: [PERSON_NAME] (KIDS MEAL) [PERSON_NAME] [PERSON_NAME] (KIDS MEAL) [PER…"
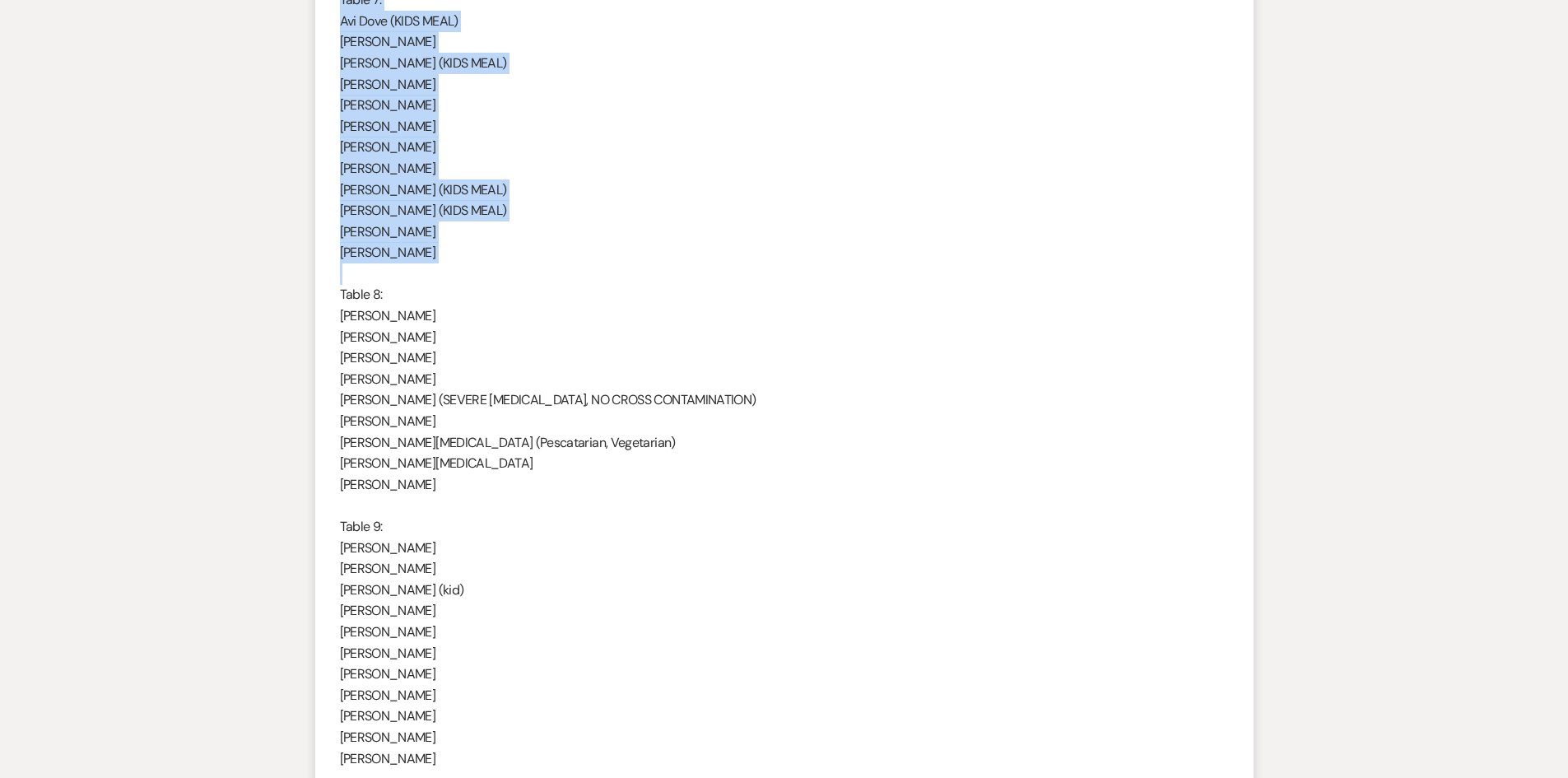
scroll to position [2552, 0]
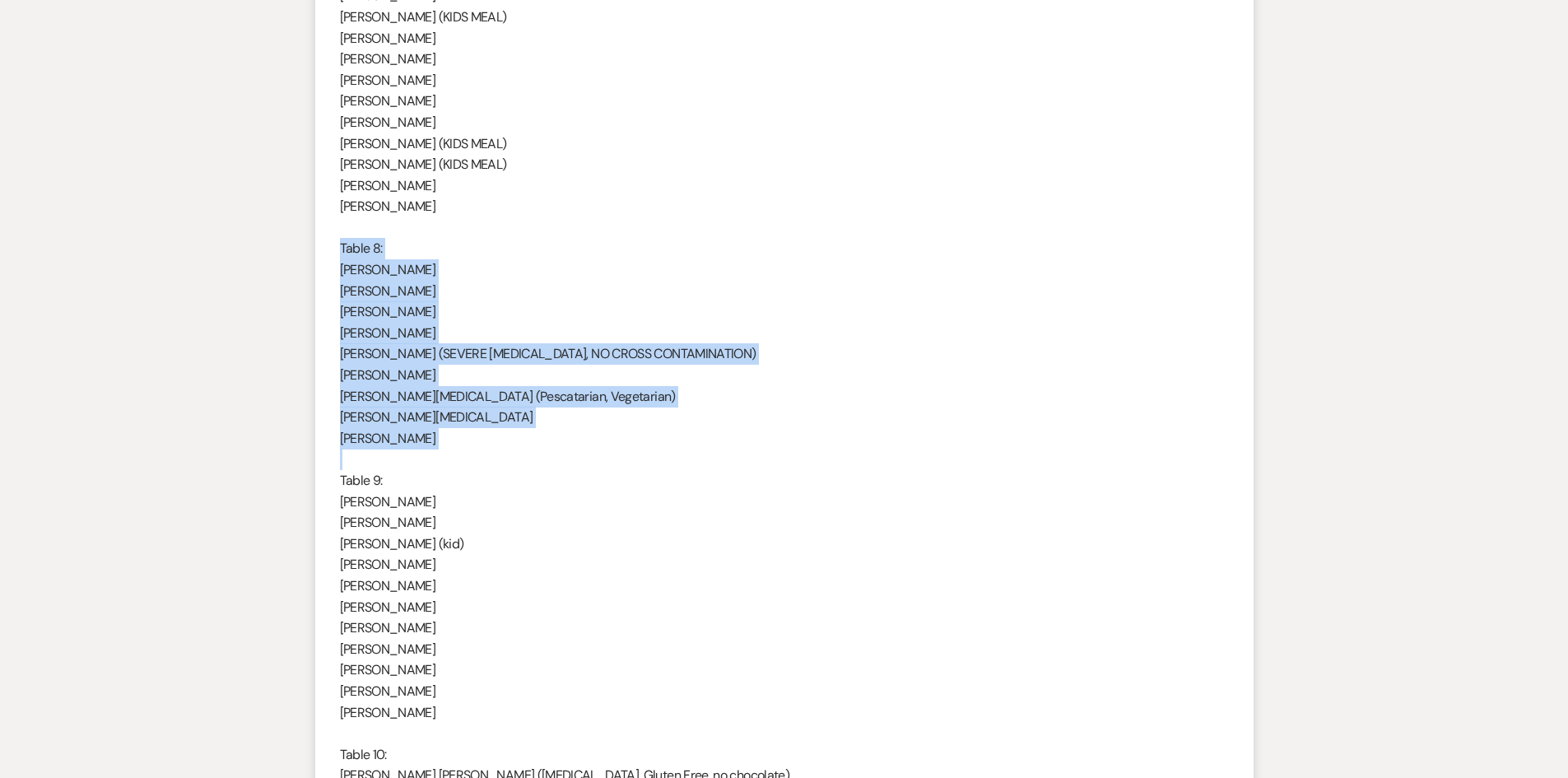
drag, startPoint x: 343, startPoint y: 260, endPoint x: 469, endPoint y: 461, distance: 237.2
copy div "Table 8: [PERSON_NAME] [PERSON_NAME] [PERSON_NAME] [PERSON_NAME] [PERSON_NAME] …"
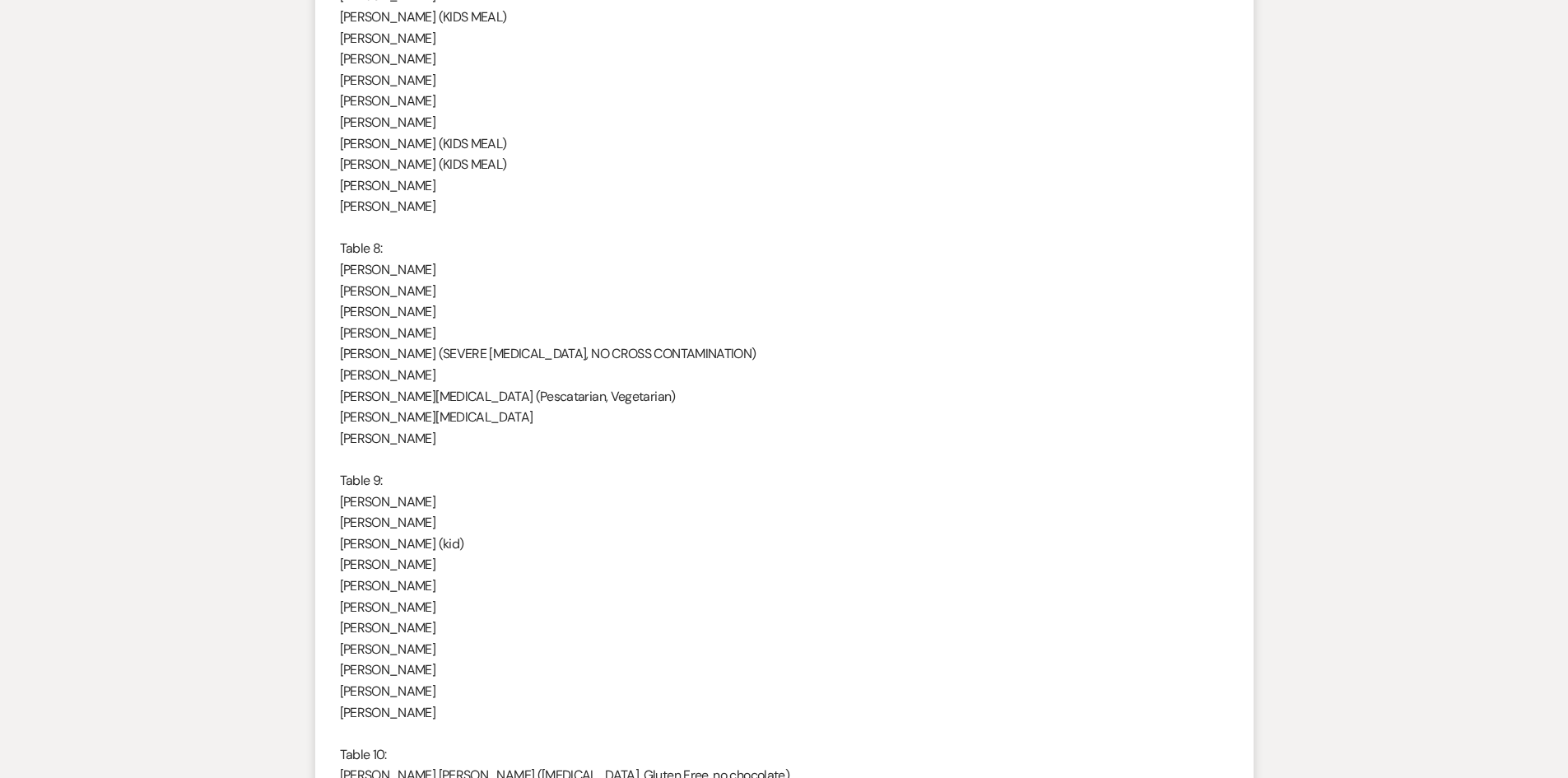
click at [507, 480] on p "Table 9:" at bounding box center [784, 480] width 889 height 21
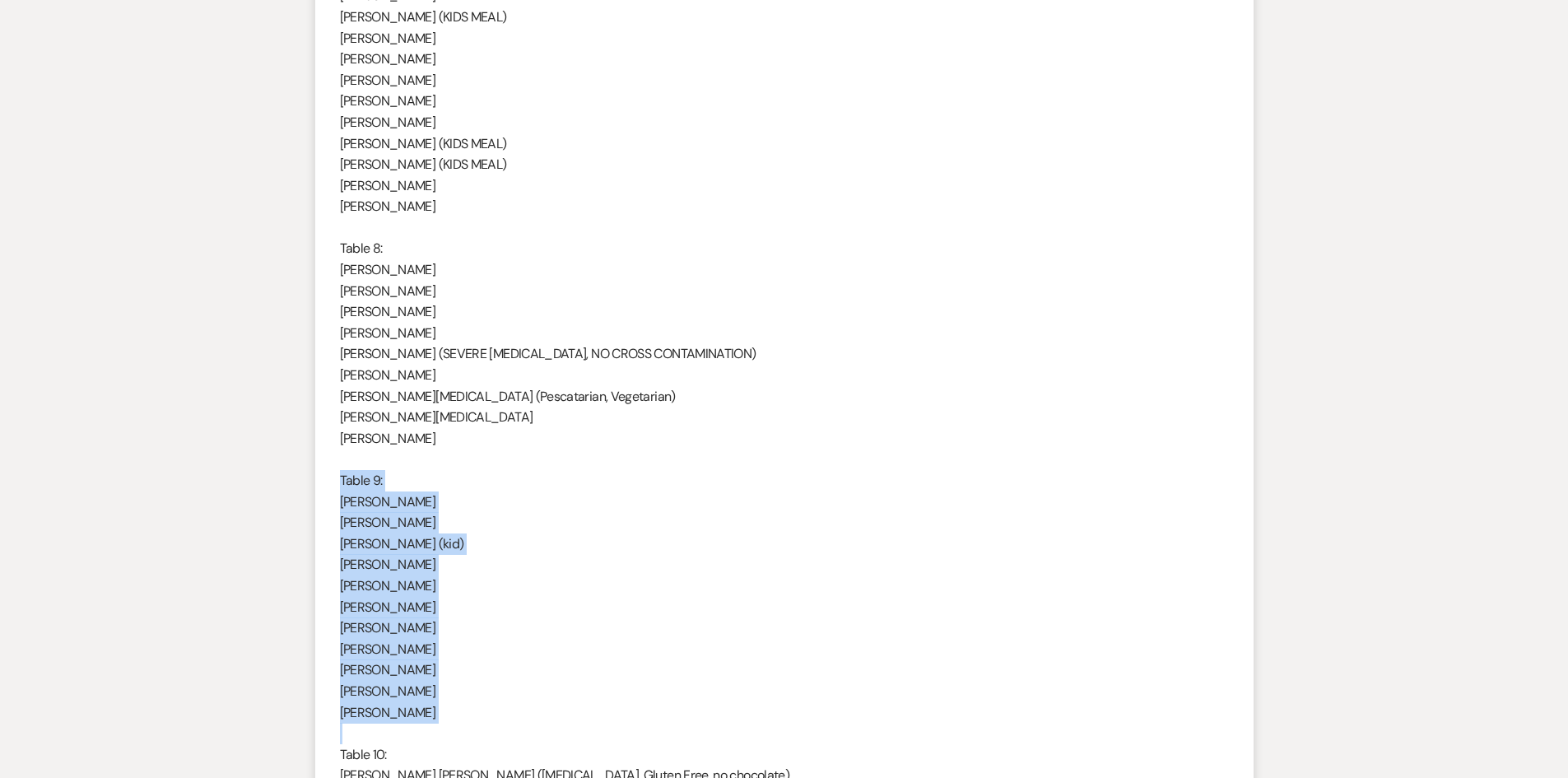
drag, startPoint x: 339, startPoint y: 478, endPoint x: 451, endPoint y: 726, distance: 272.1
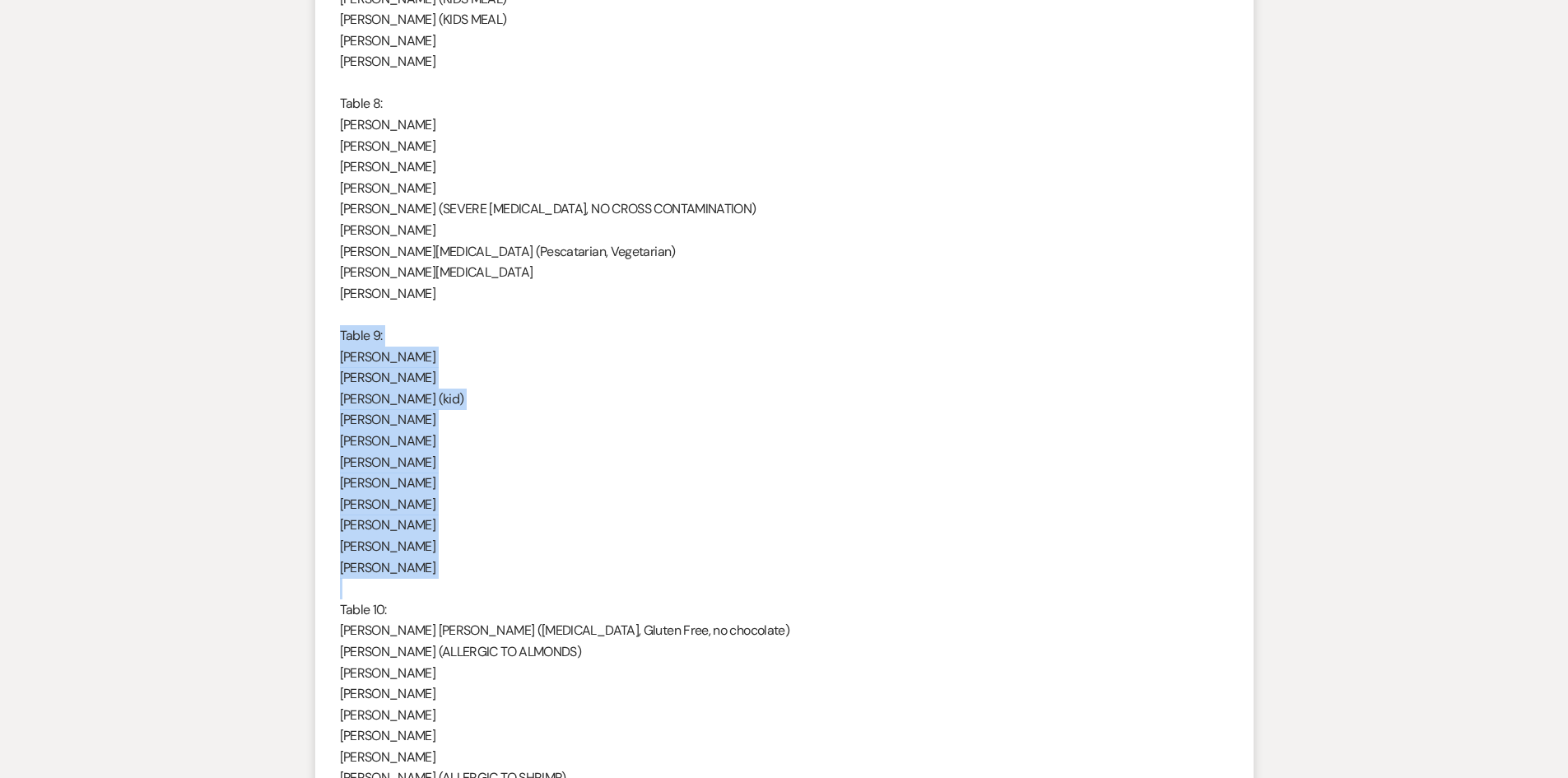
scroll to position [2717, 0]
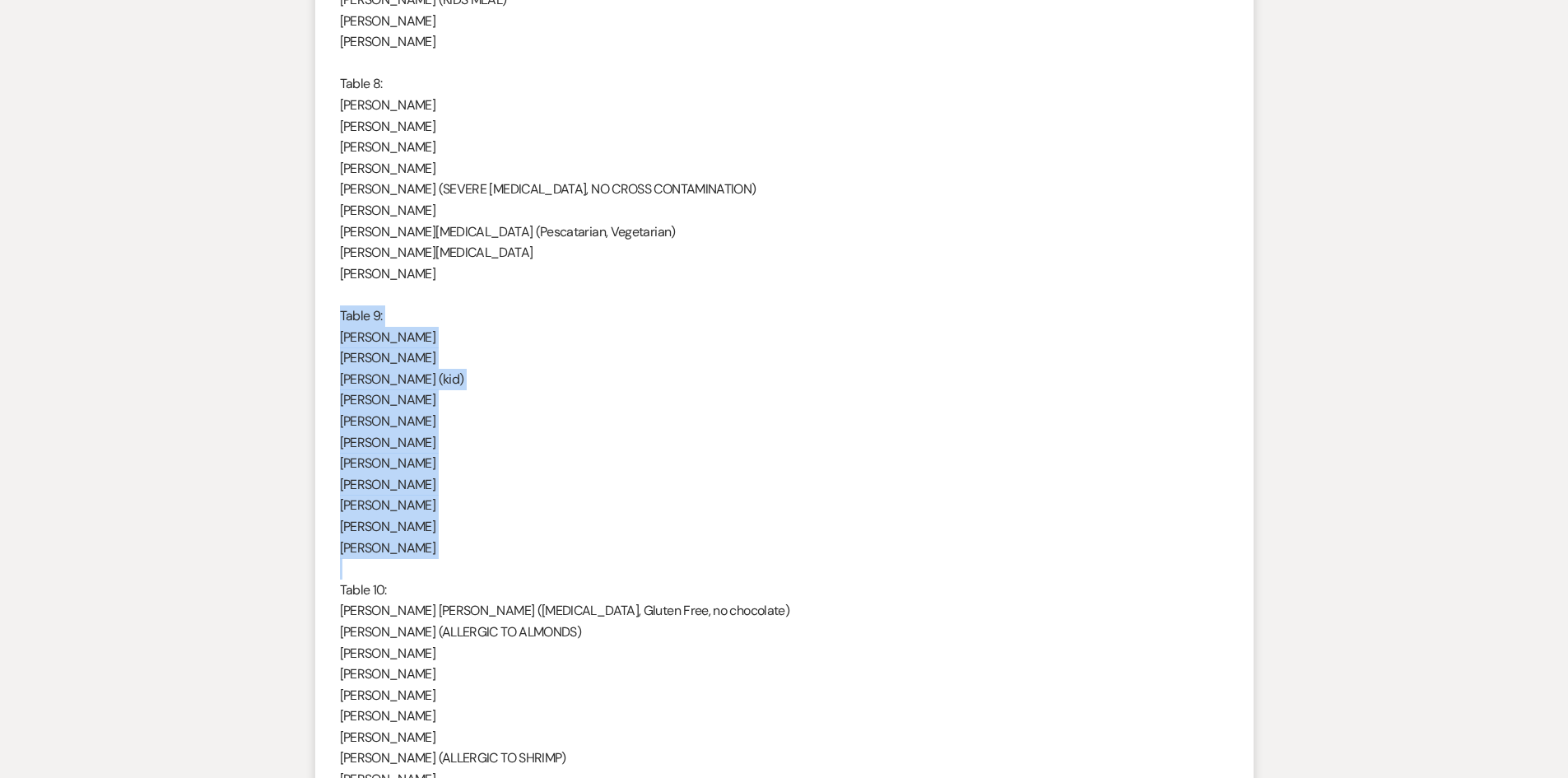
click at [480, 345] on p "[PERSON_NAME]" at bounding box center [784, 337] width 889 height 21
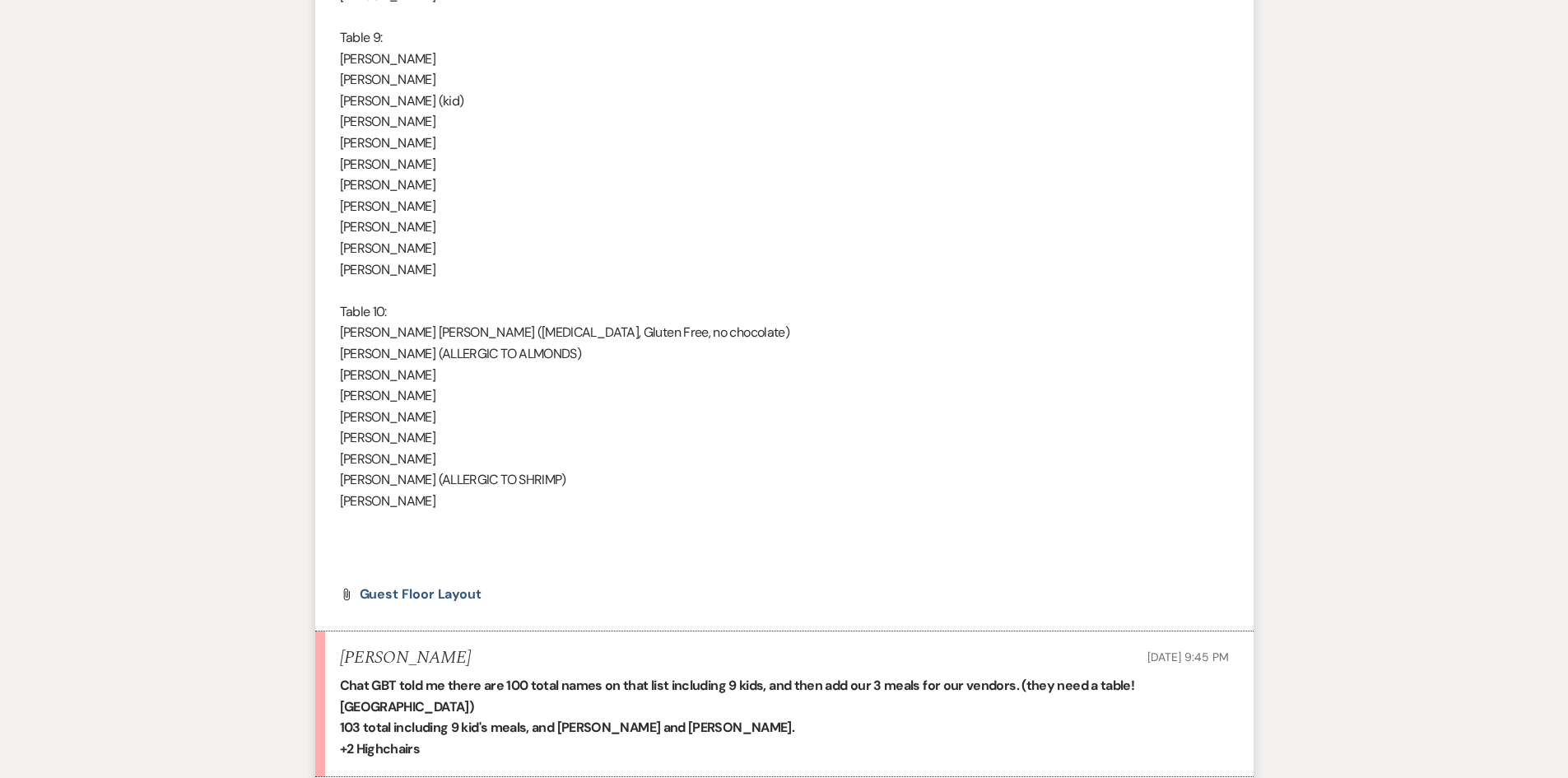
scroll to position [3046, 0]
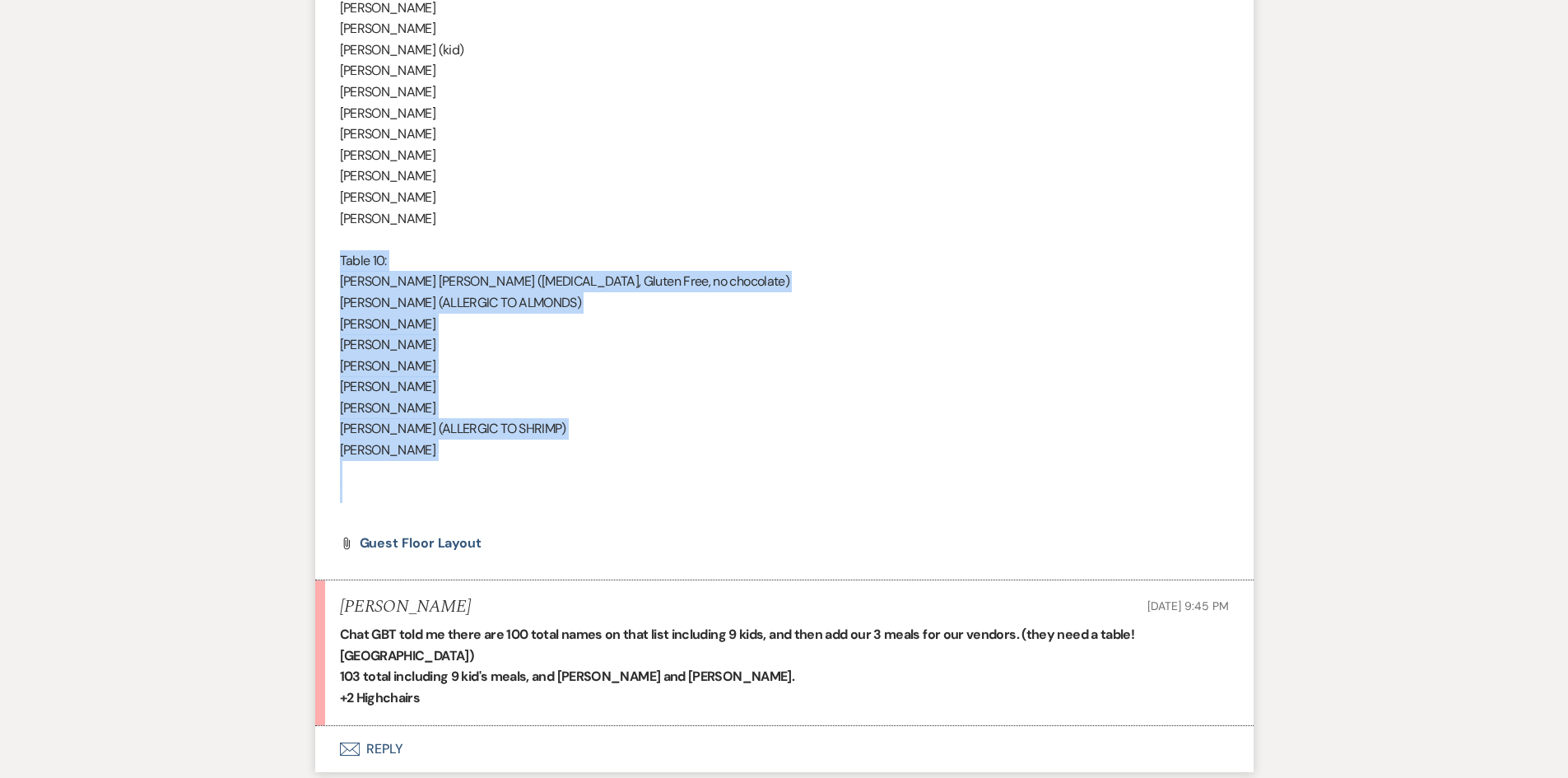
drag, startPoint x: 339, startPoint y: 259, endPoint x: 474, endPoint y: 495, distance: 271.9
